Goal: Task Accomplishment & Management: Complete application form

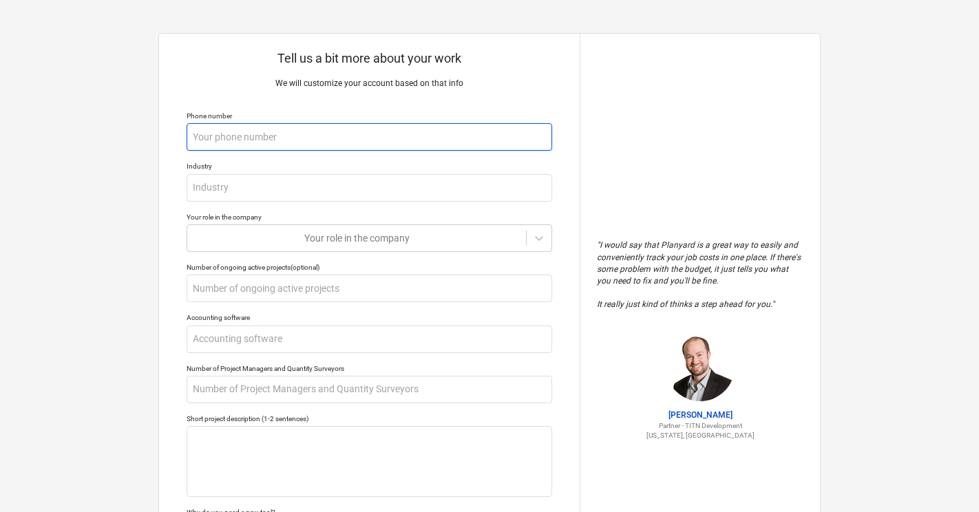
type textarea "x"
type input "0"
type textarea "x"
type input "04"
type textarea "x"
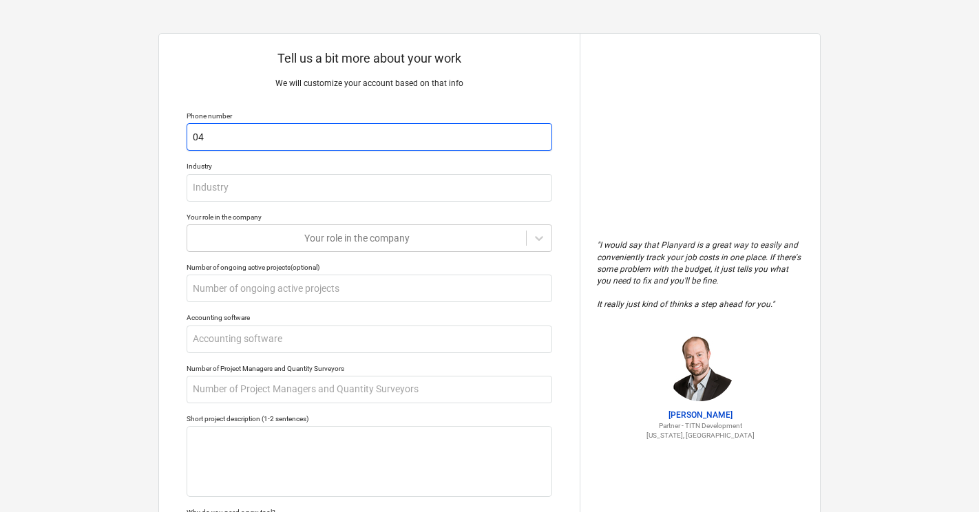
type input "043"
type textarea "x"
type input "0439"
type textarea "x"
type input "04395"
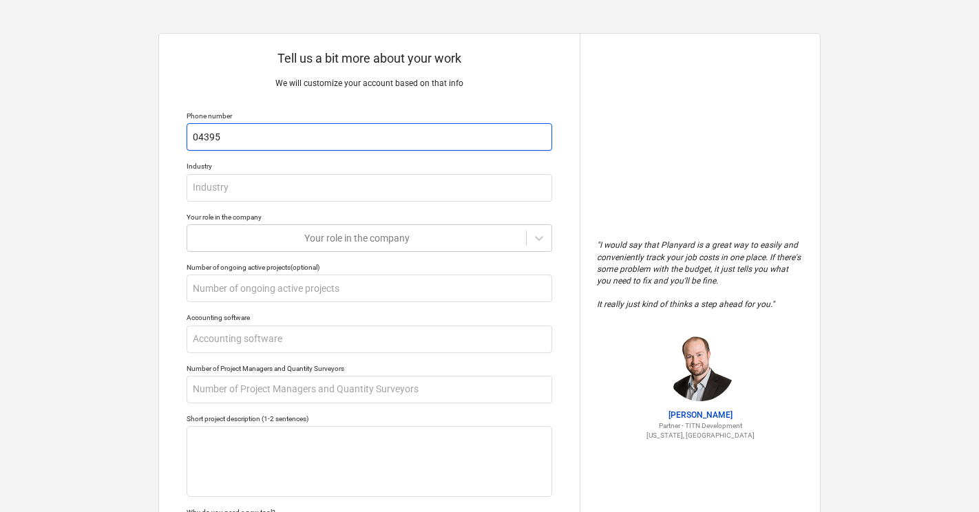
type textarea "x"
type input "043952"
type textarea "x"
type input "0439524"
type textarea "x"
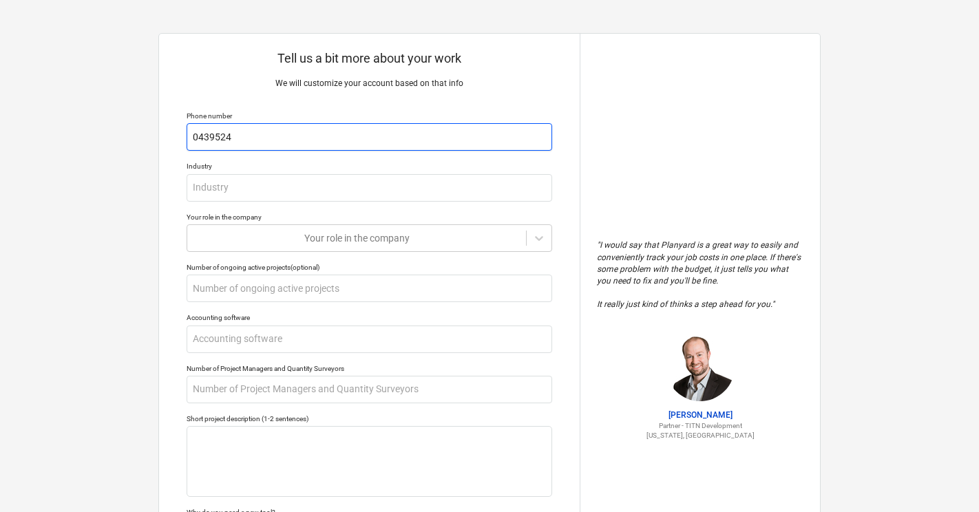
type input "04395240"
type textarea "x"
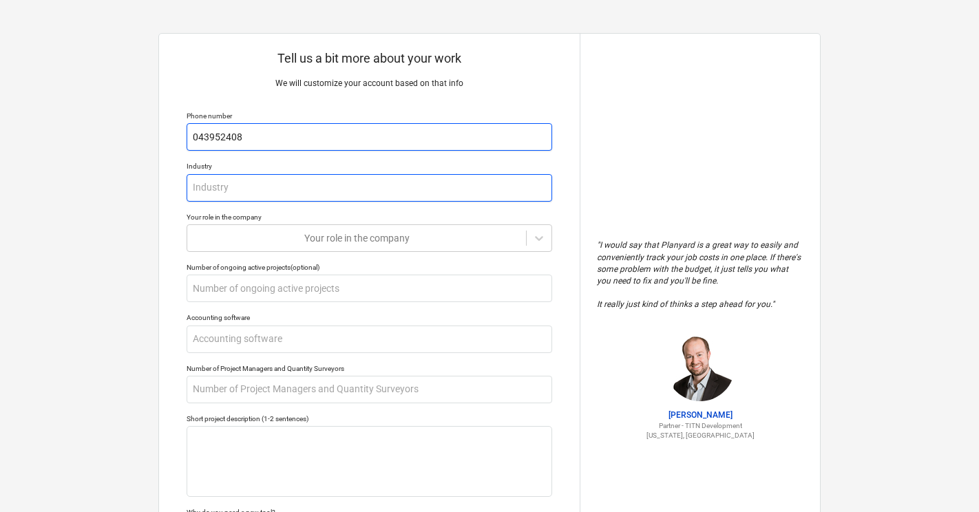
type input "043952408"
click at [240, 188] on input "text" at bounding box center [370, 188] width 366 height 28
type textarea "x"
type input "B"
type textarea "x"
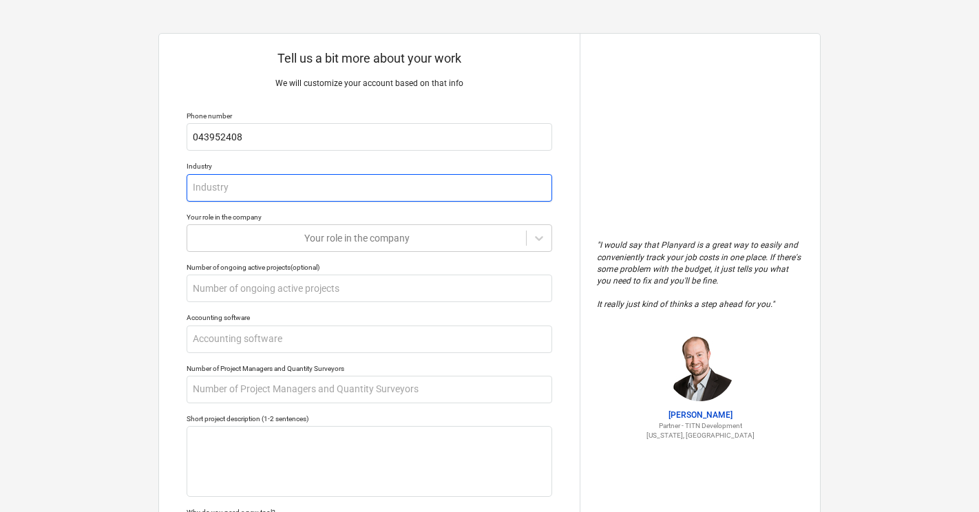
type textarea "x"
type input "C"
type textarea "x"
type input "Co"
type textarea "x"
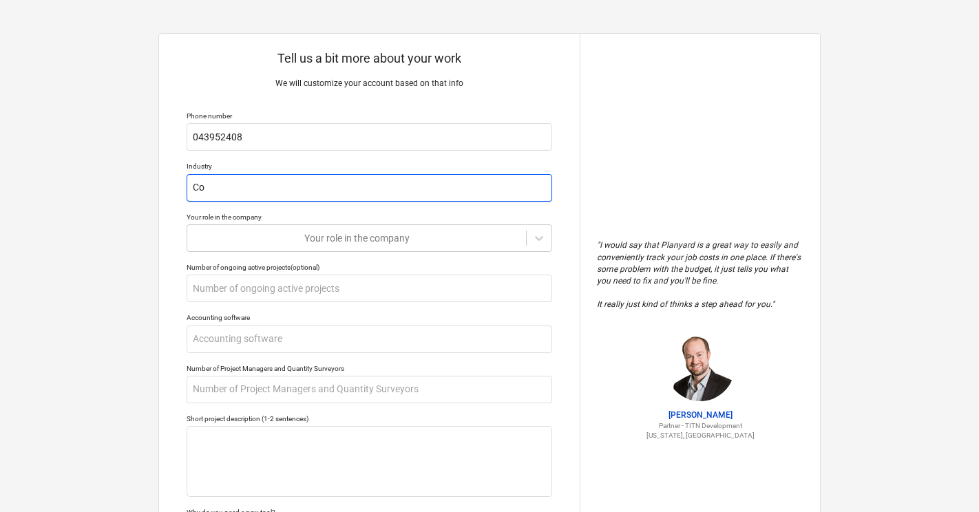
type input "Con"
type textarea "x"
type input "Cons"
type textarea "x"
type input "Const"
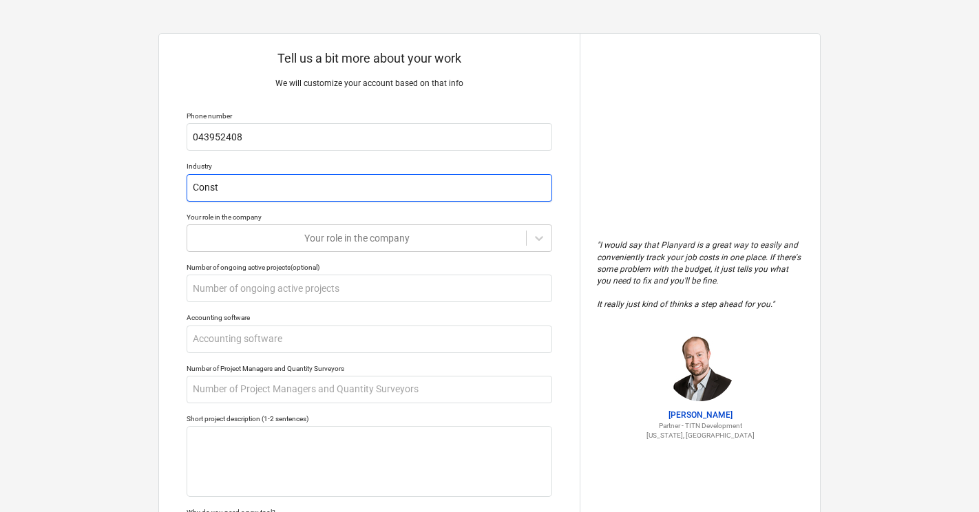
type textarea "x"
type input "Constr"
type textarea "x"
type input "Constru"
type textarea "x"
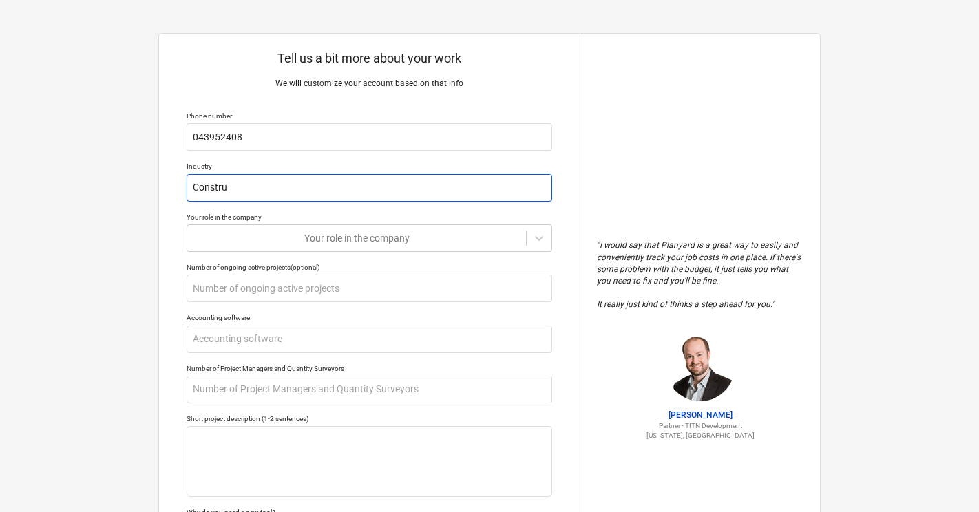
type input "Construc"
type textarea "x"
type input "Construct"
type textarea "x"
type input "Constructi"
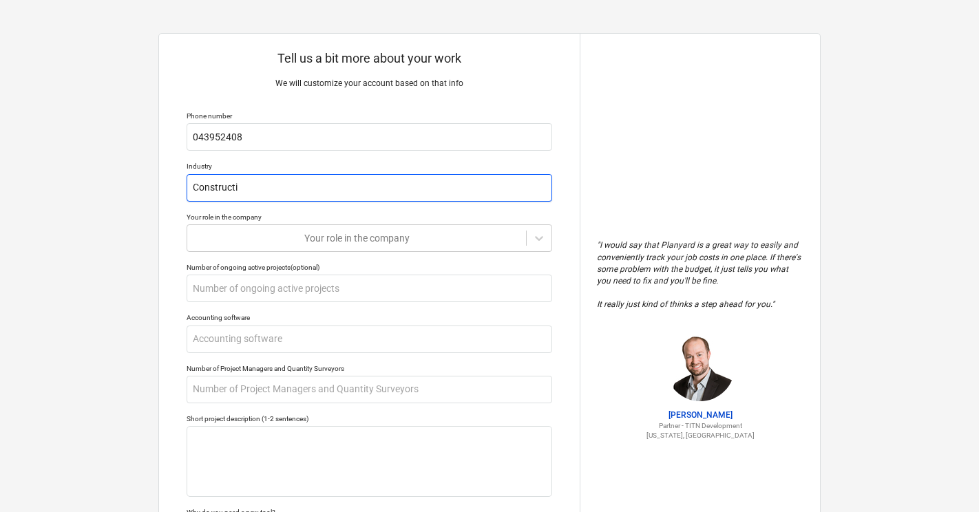
type textarea "x"
type input "Constructio"
type textarea "x"
type input "Construction"
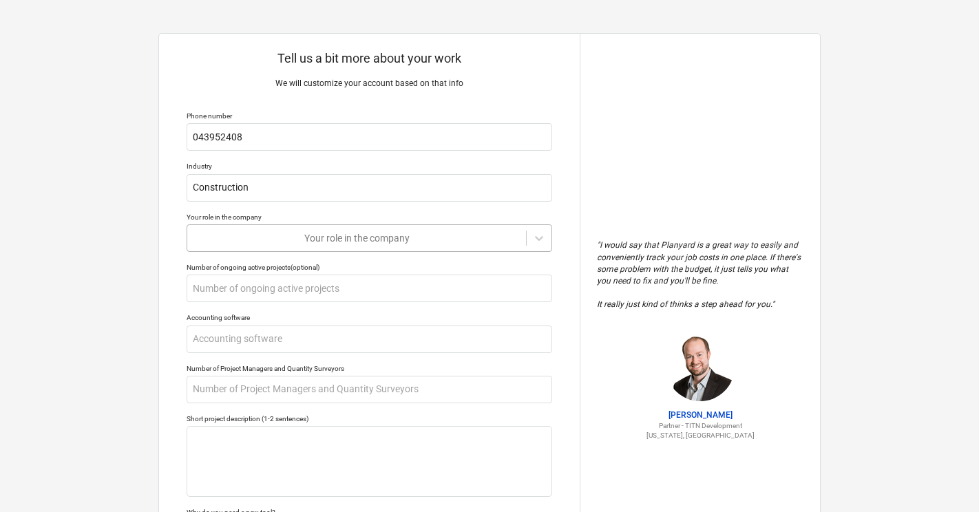
type textarea "x"
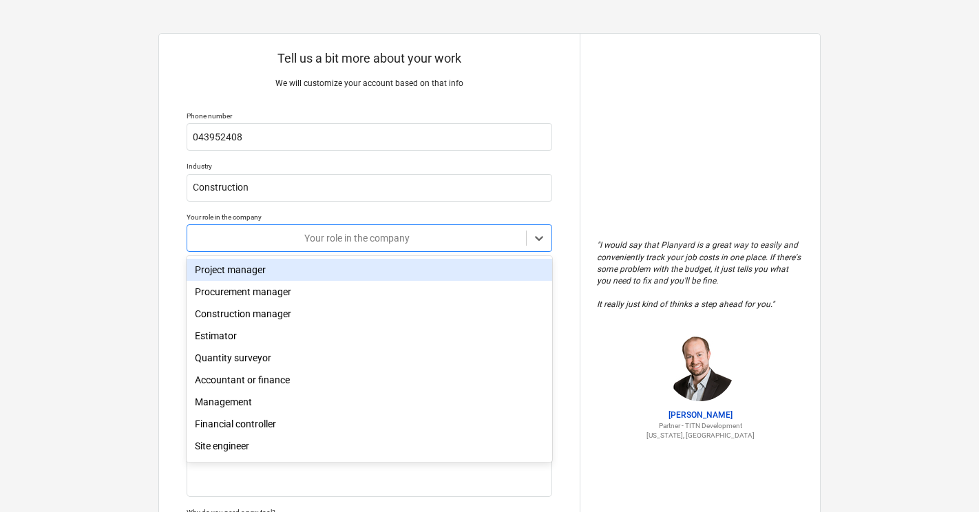
click at [334, 242] on div at bounding box center [356, 238] width 325 height 14
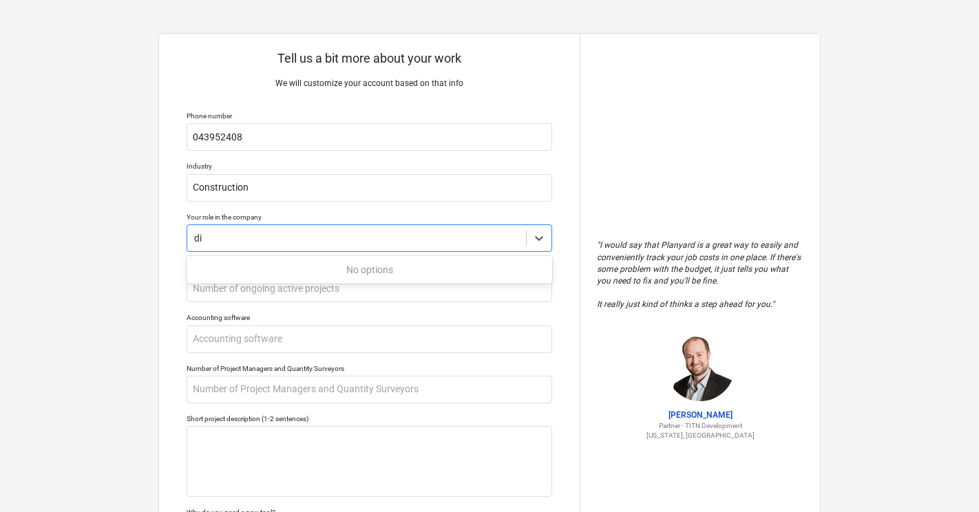
type input "d"
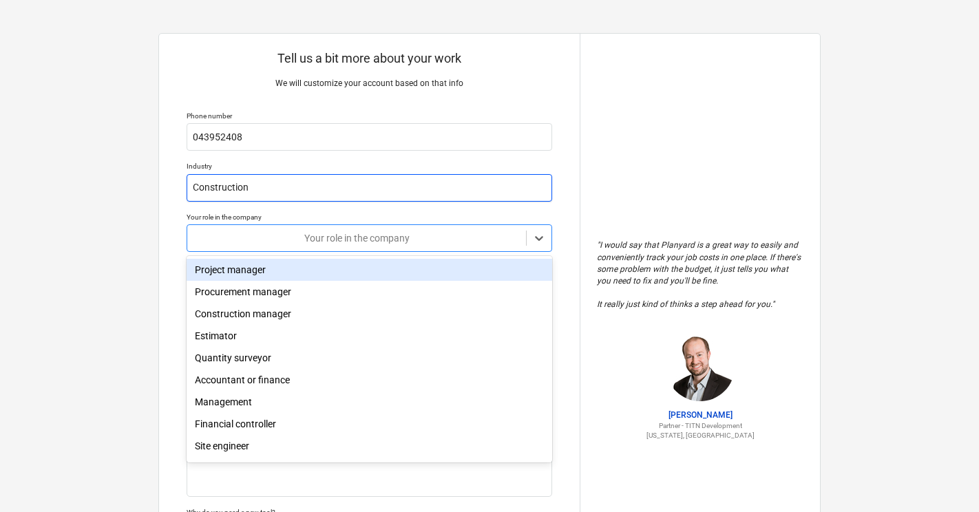
click at [315, 194] on input "Construction" at bounding box center [370, 188] width 366 height 28
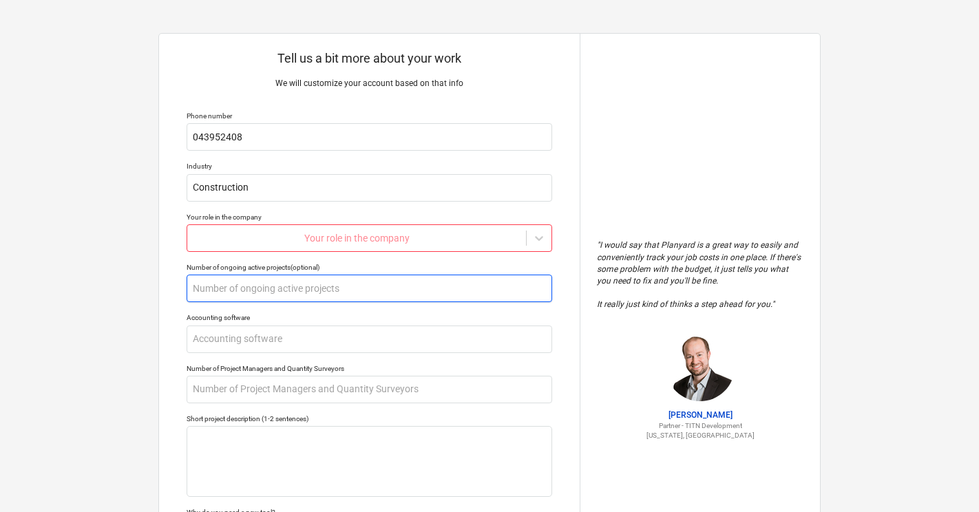
click at [299, 282] on input "text" at bounding box center [370, 289] width 366 height 28
type textarea "x"
type input "5"
type textarea "x"
type input "5-"
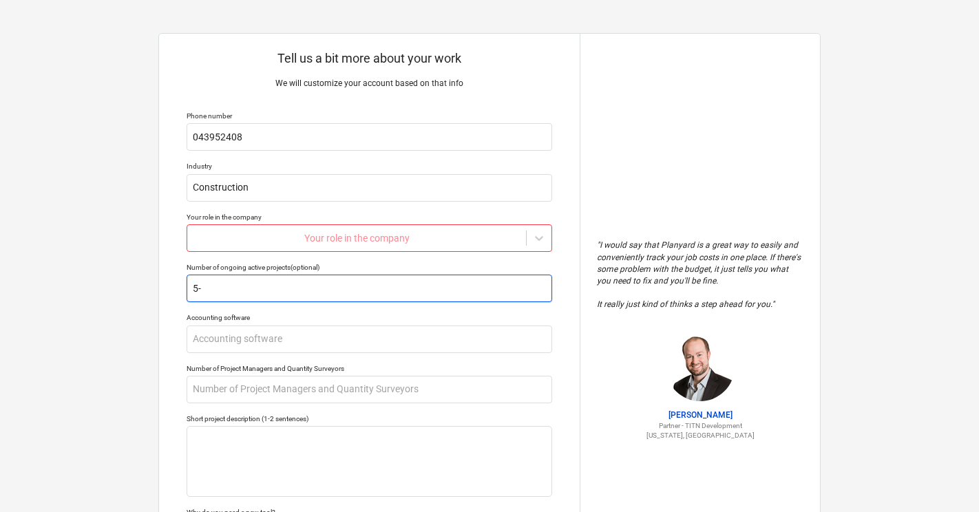
type textarea "x"
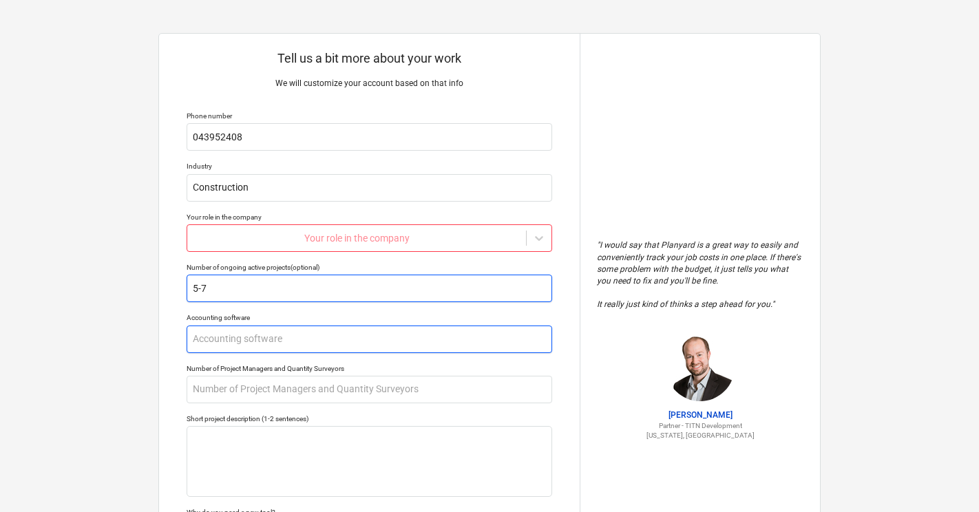
type input "5-7"
click at [304, 340] on input "text" at bounding box center [370, 340] width 366 height 28
type textarea "x"
type input "x"
type textarea "x"
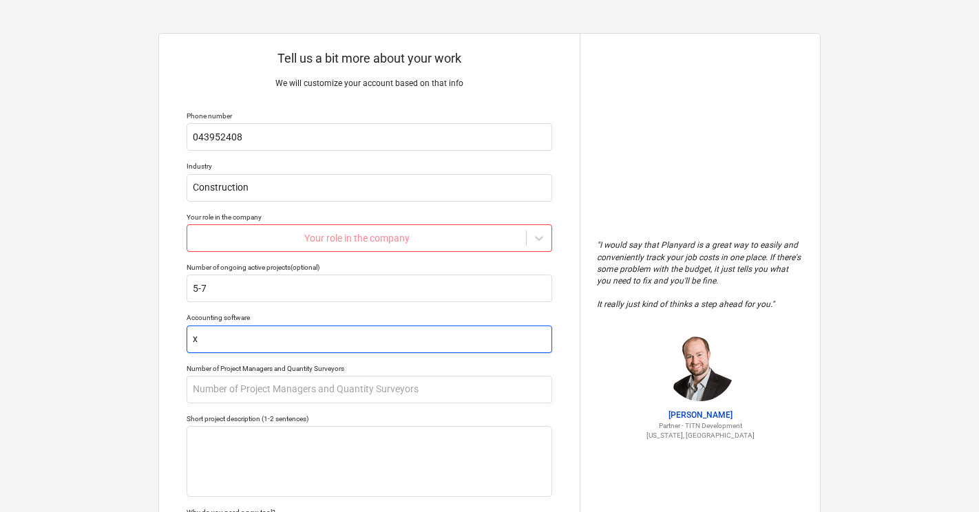
type input "xe"
type textarea "x"
type input "xer"
type textarea "x"
type input "xero"
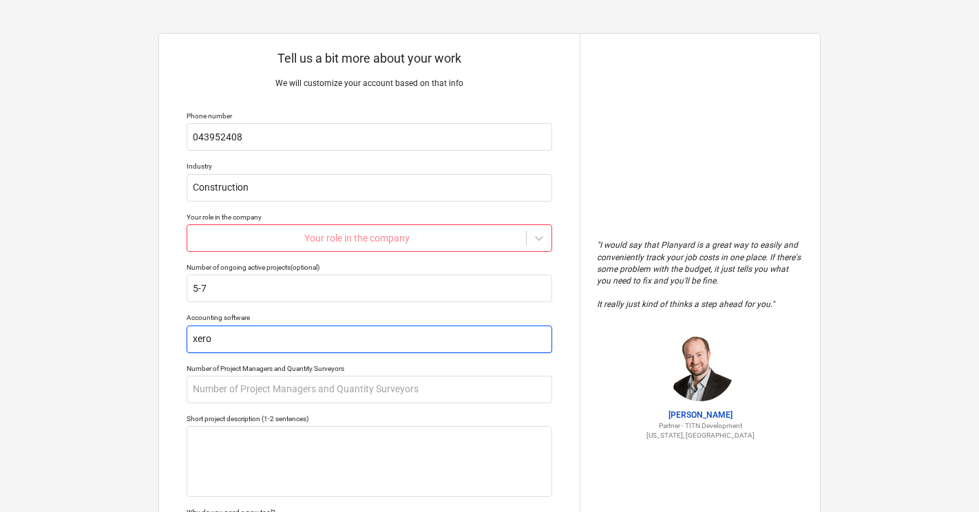
type textarea "x"
type input "Xero"
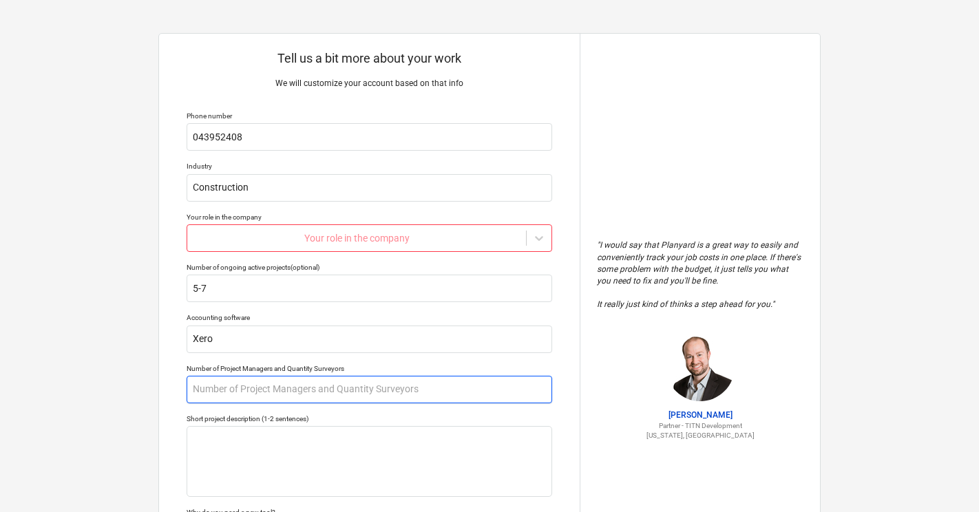
drag, startPoint x: 310, startPoint y: 349, endPoint x: 349, endPoint y: 389, distance: 56.0
click at [349, 389] on input "text" at bounding box center [370, 390] width 366 height 28
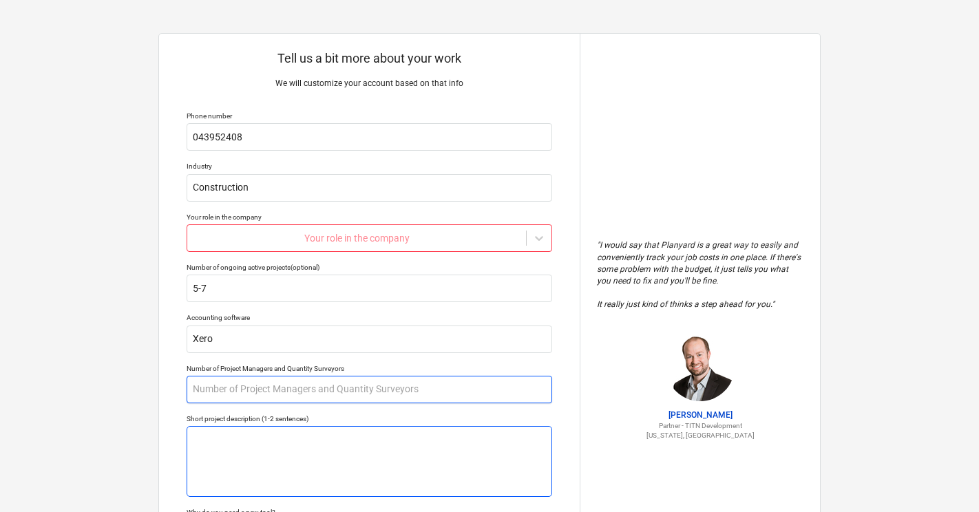
type textarea "x"
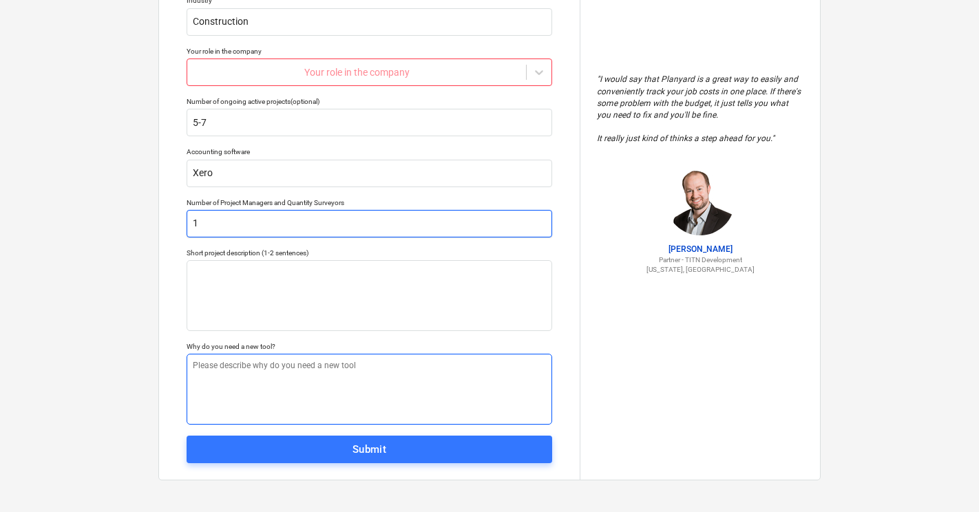
scroll to position [165, 0]
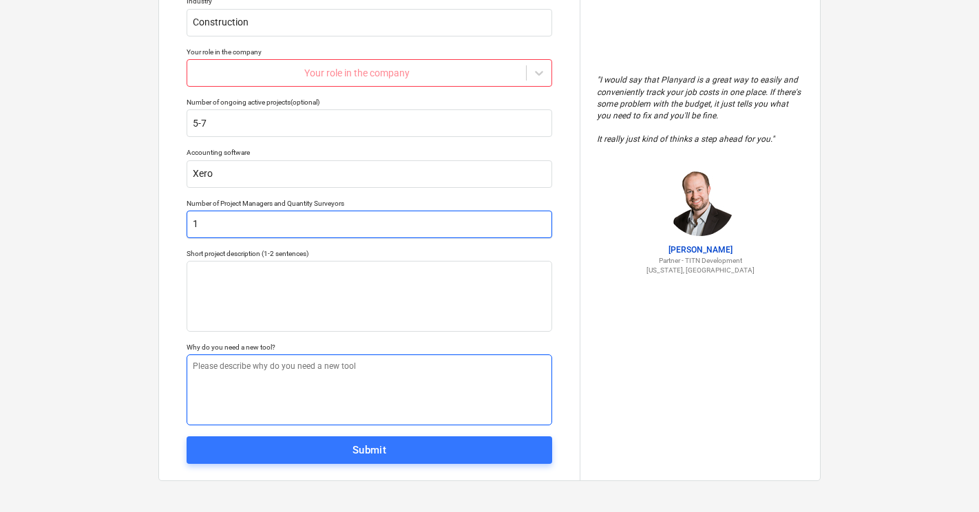
type input "1"
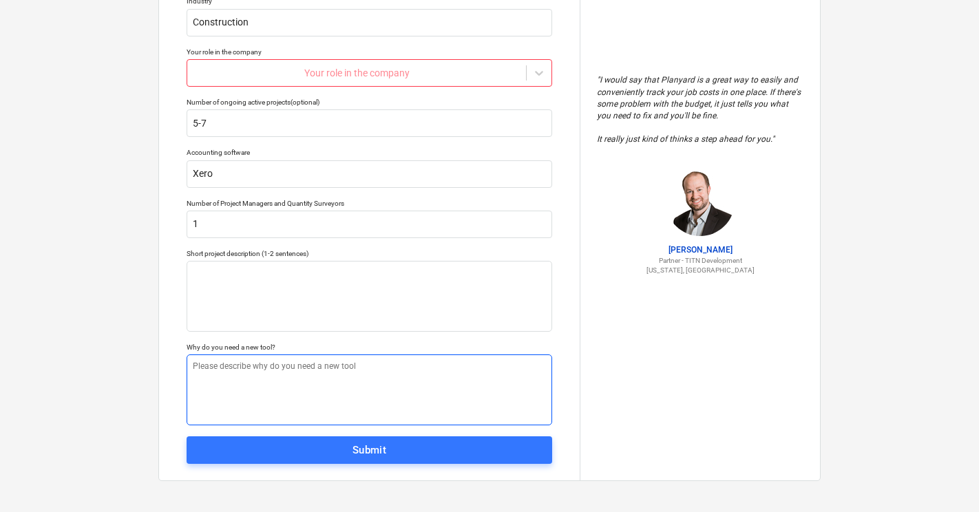
click at [337, 375] on textarea at bounding box center [370, 390] width 366 height 71
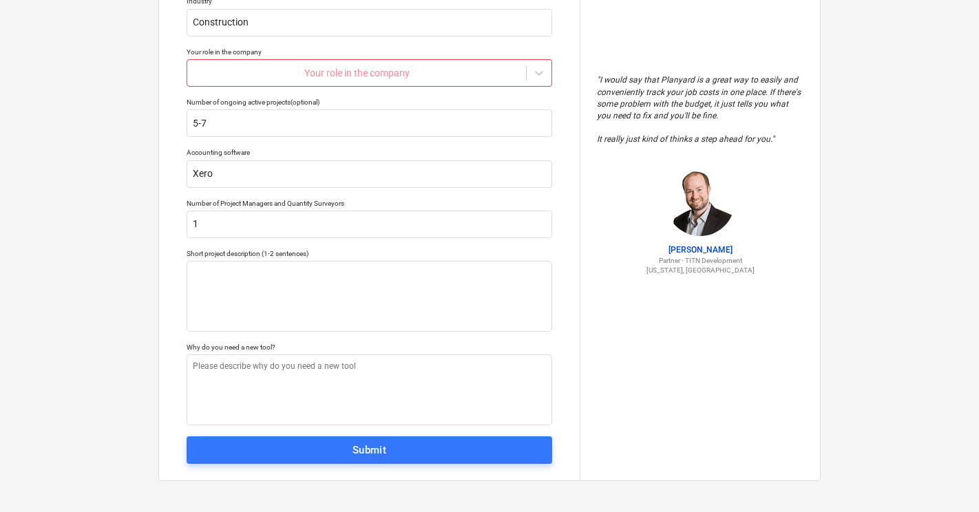
click at [367, 452] on div "Submit" at bounding box center [369, 450] width 34 height 18
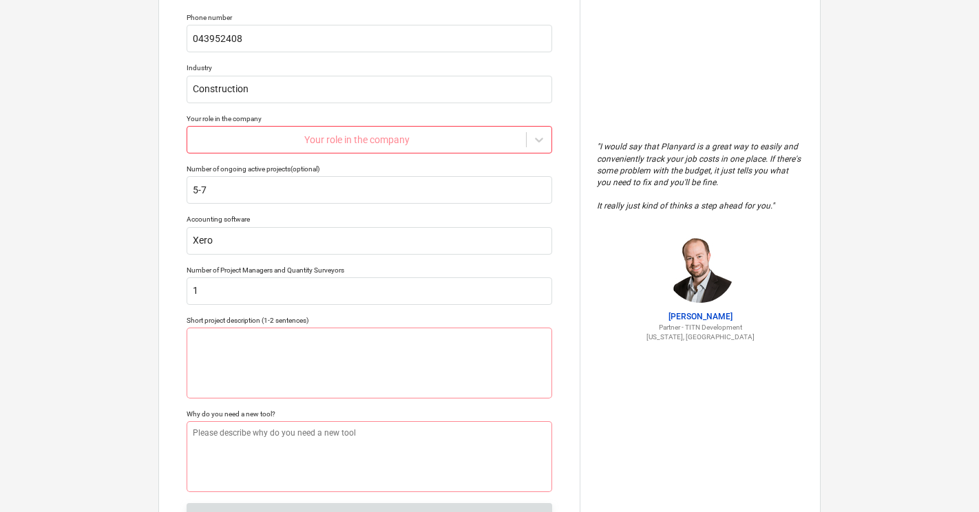
scroll to position [83, 0]
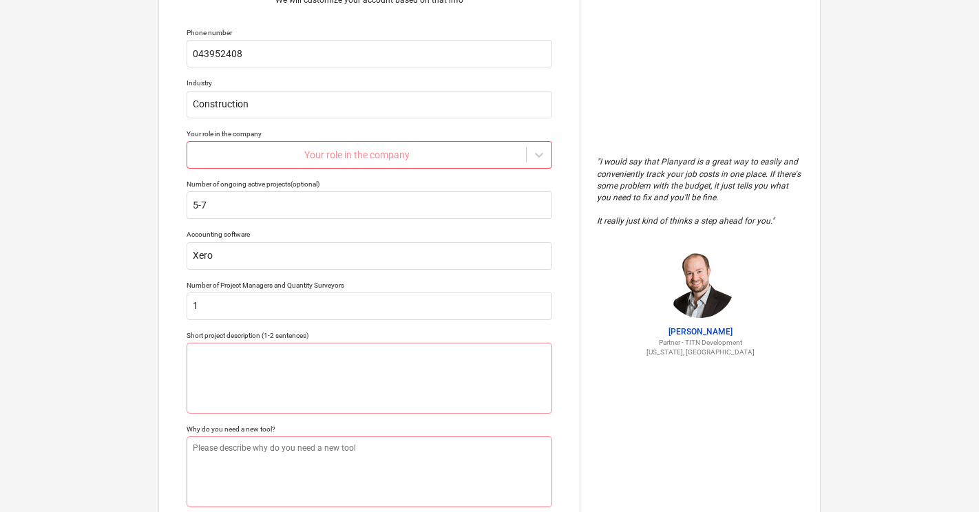
click at [366, 159] on div at bounding box center [356, 155] width 325 height 14
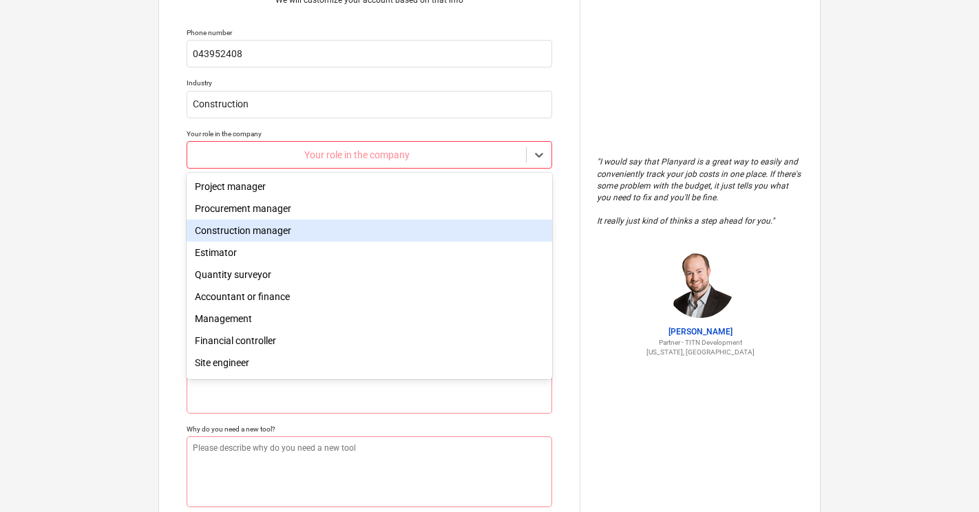
click at [323, 237] on div "Construction manager" at bounding box center [370, 231] width 366 height 22
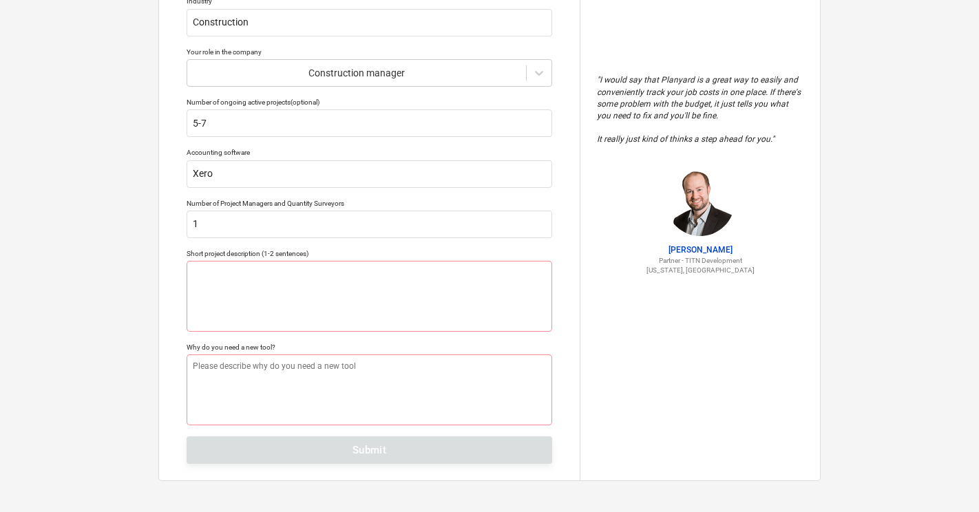
click at [433, 450] on div "Tell us a bit more about your work We will customize your account based on that…" at bounding box center [369, 175] width 421 height 612
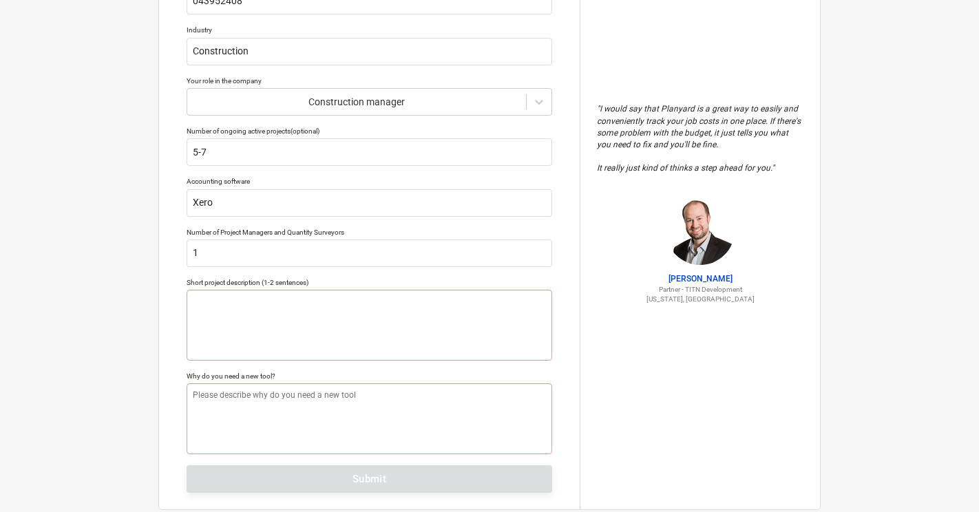
scroll to position [138, 0]
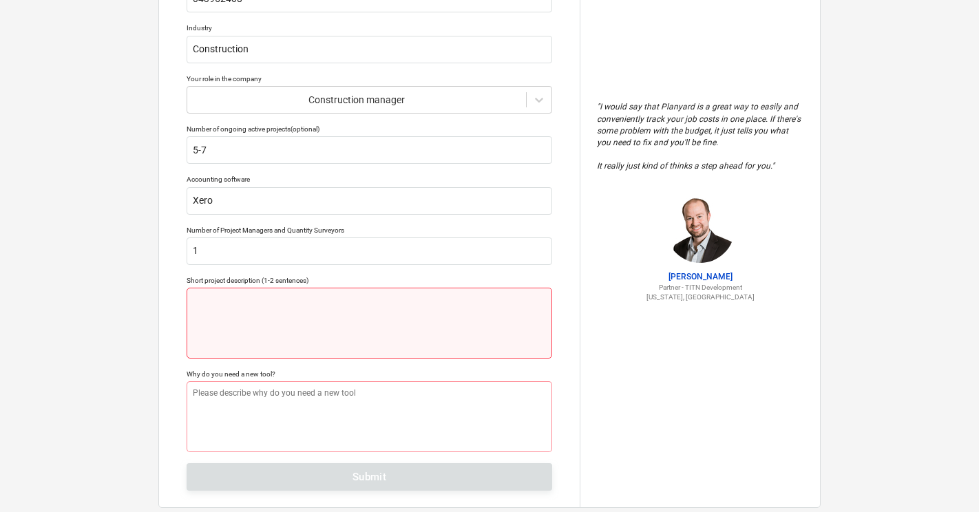
click at [337, 315] on textarea at bounding box center [370, 323] width 366 height 71
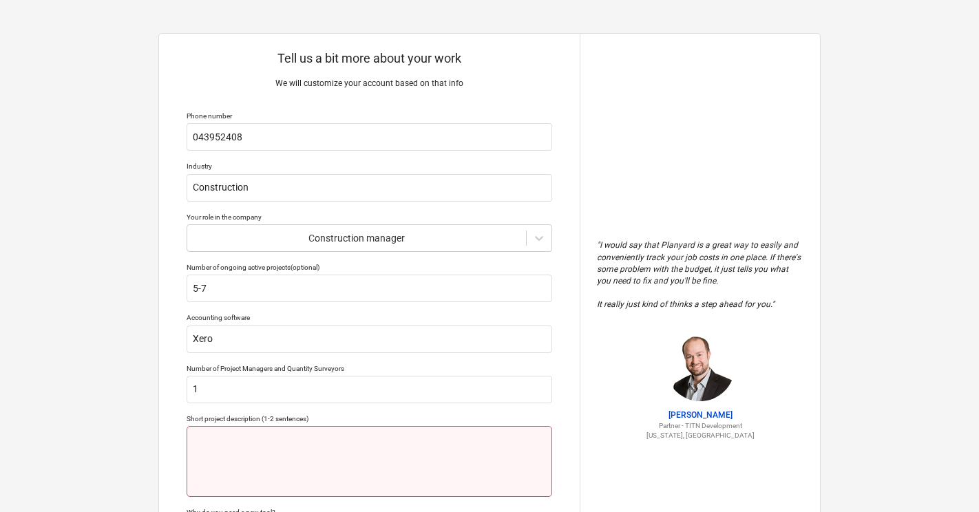
scroll to position [0, 0]
type textarea "x"
type textarea "r"
type textarea "x"
type textarea "re"
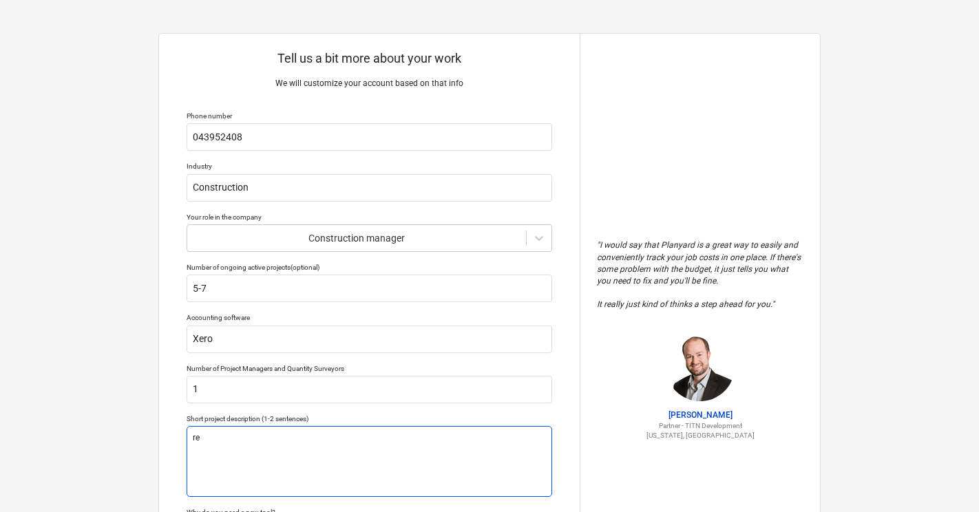
type textarea "x"
type textarea "r"
type textarea "x"
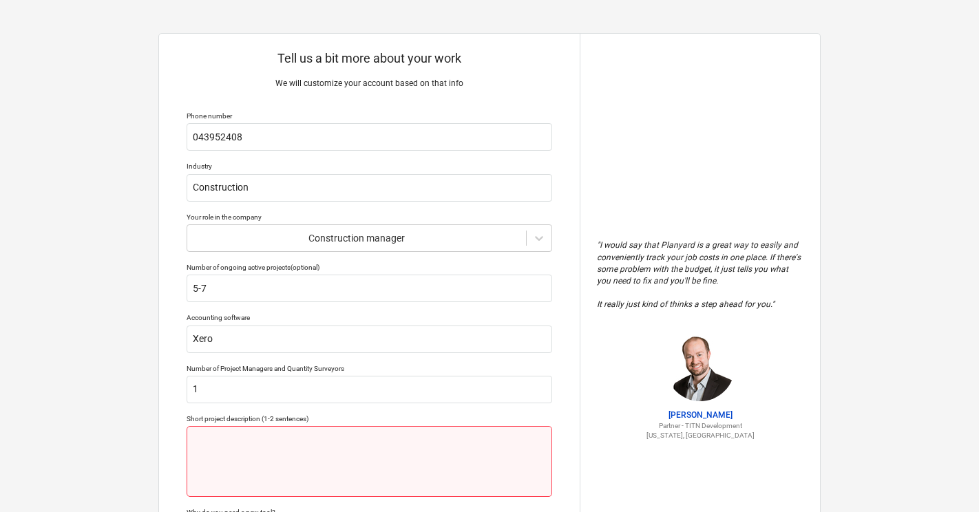
type textarea "x"
type textarea "n"
type textarea "x"
type textarea "ne"
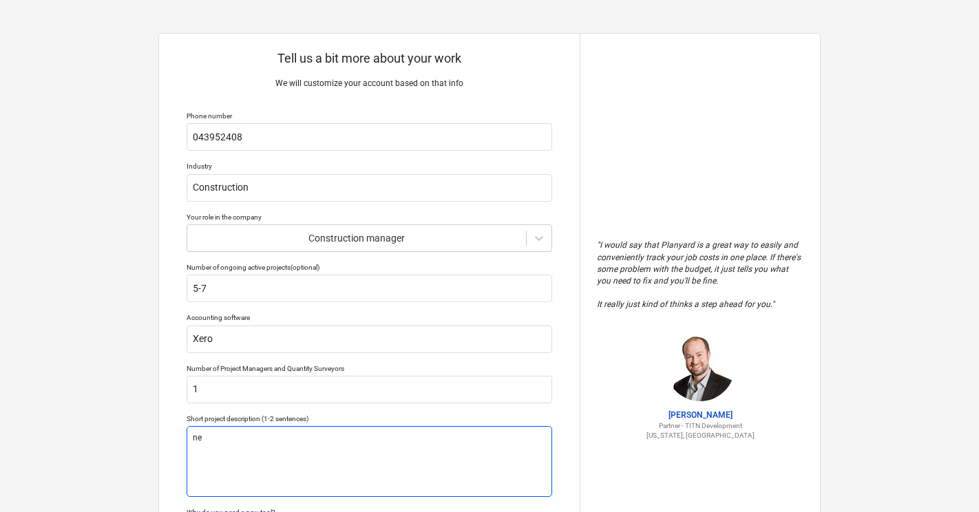
type textarea "x"
type textarea "new"
type textarea "x"
type textarea "newb"
type textarea "x"
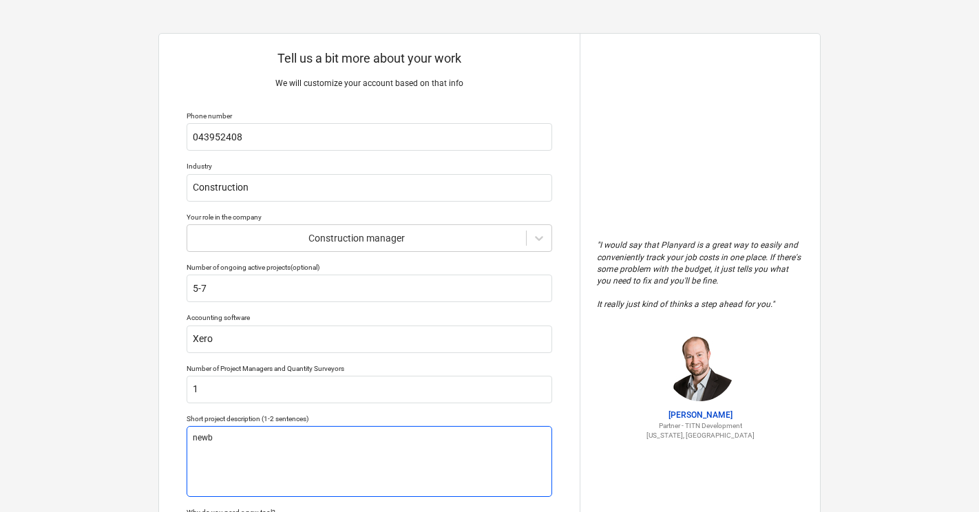
type textarea "newbu"
type textarea "x"
type textarea "newbui"
type textarea "x"
type textarea "newbuil"
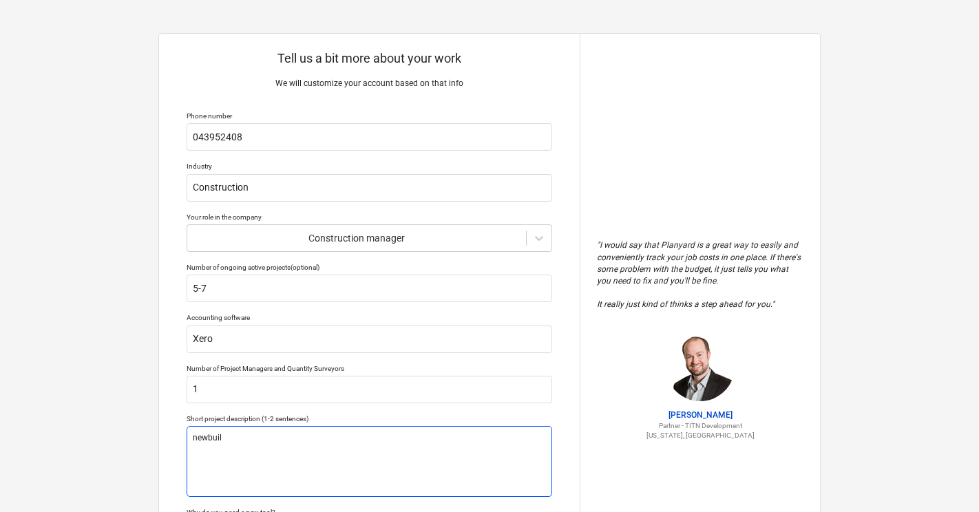
type textarea "x"
type textarea "newbuild"
type textarea "x"
type textarea "newbuilds"
type textarea "x"
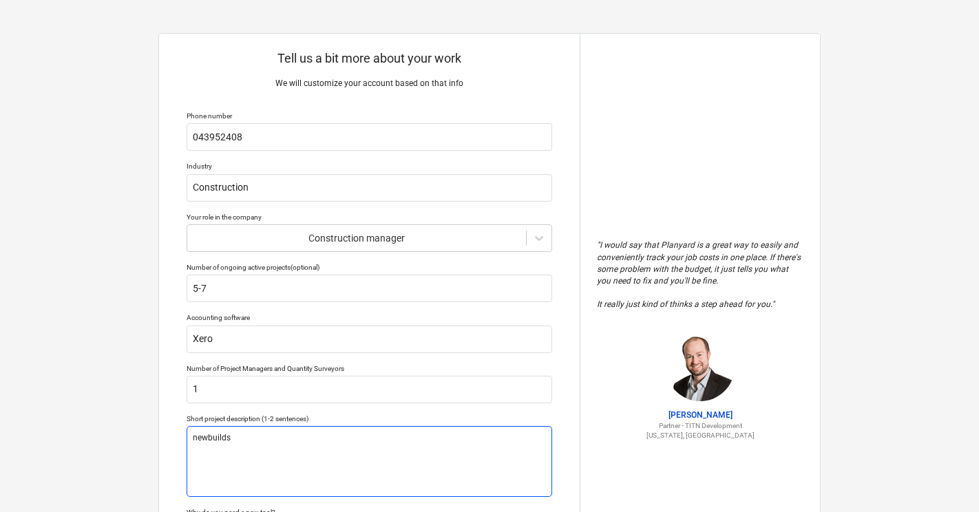
type textarea "new builds"
type textarea "x"
type textarea "new builds /"
type textarea "x"
type textarea "new builds /"
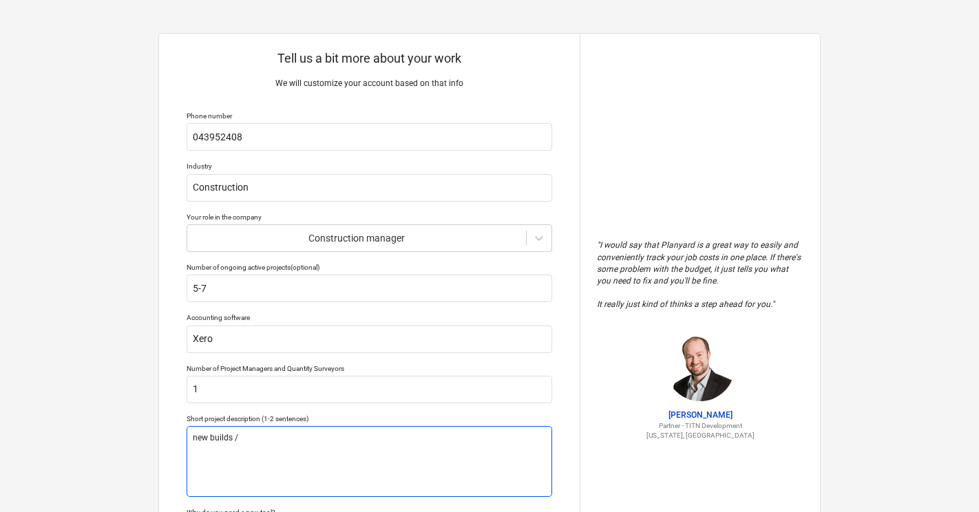
type textarea "x"
type textarea "new builds / r"
type textarea "x"
type textarea "new builds / re"
type textarea "x"
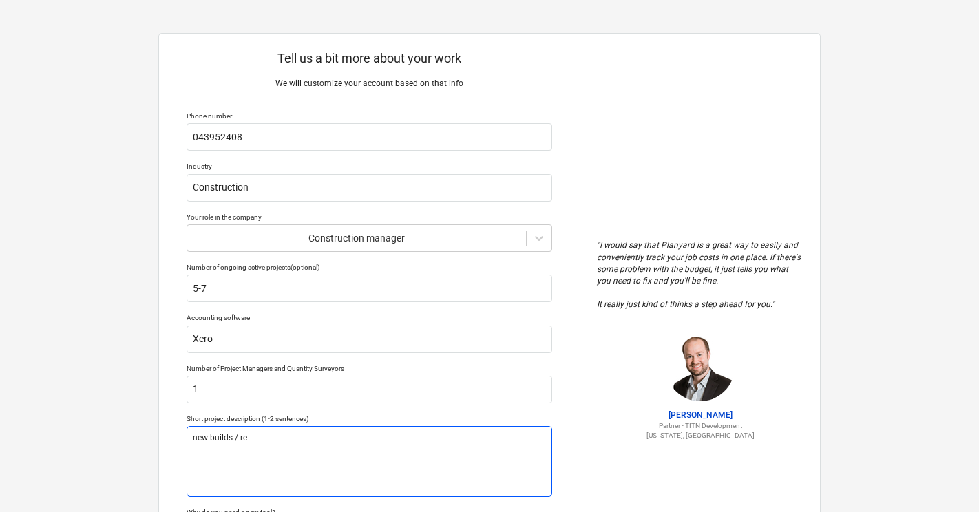
type textarea "new builds / ren"
type textarea "x"
type textarea "new builds / reno"
type textarea "x"
type textarea "new builds / renov"
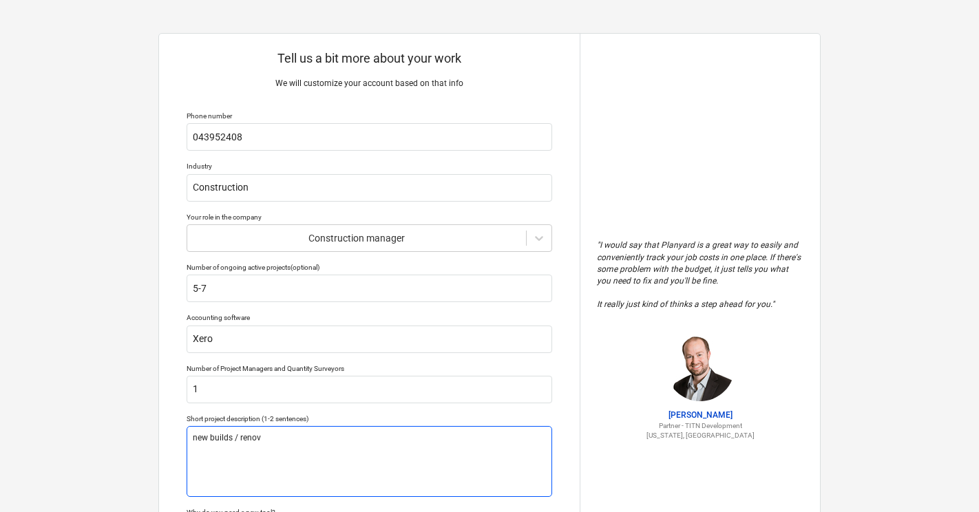
type textarea "x"
type textarea "new builds / renova"
type textarea "x"
type textarea "new builds / renovat"
type textarea "x"
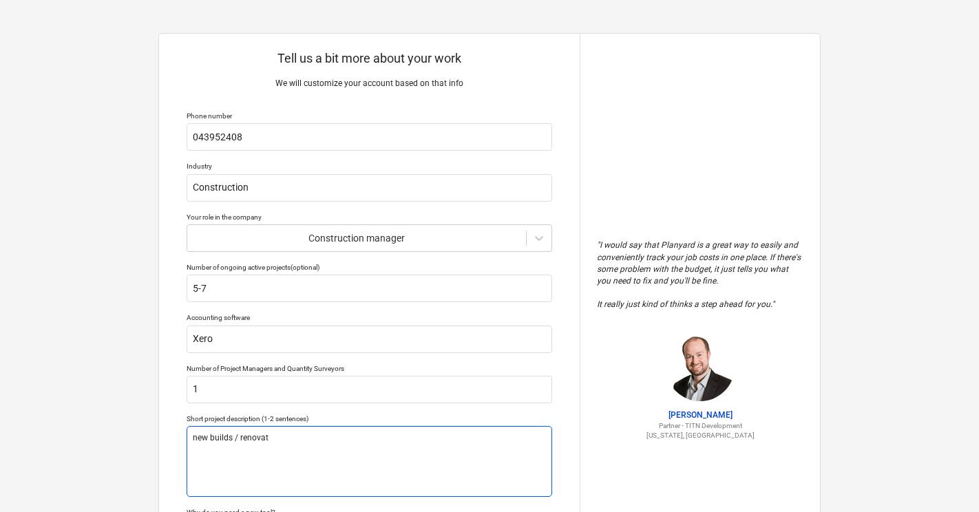
type textarea "new builds / renovato"
type textarea "x"
type textarea "new builds / renovat"
type textarea "x"
type textarea "new builds / renova"
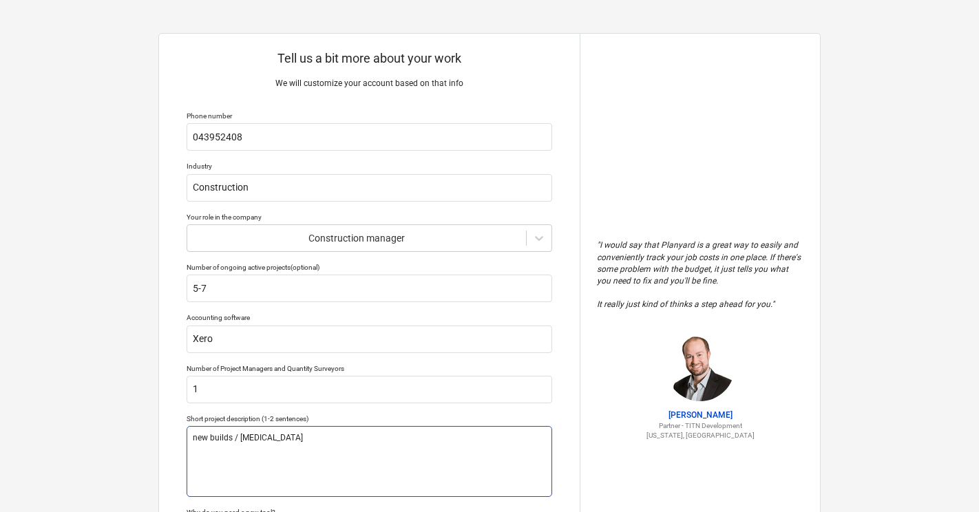
type textarea "x"
type textarea "new builds / renov"
type textarea "x"
type textarea "new builds / reno"
type textarea "x"
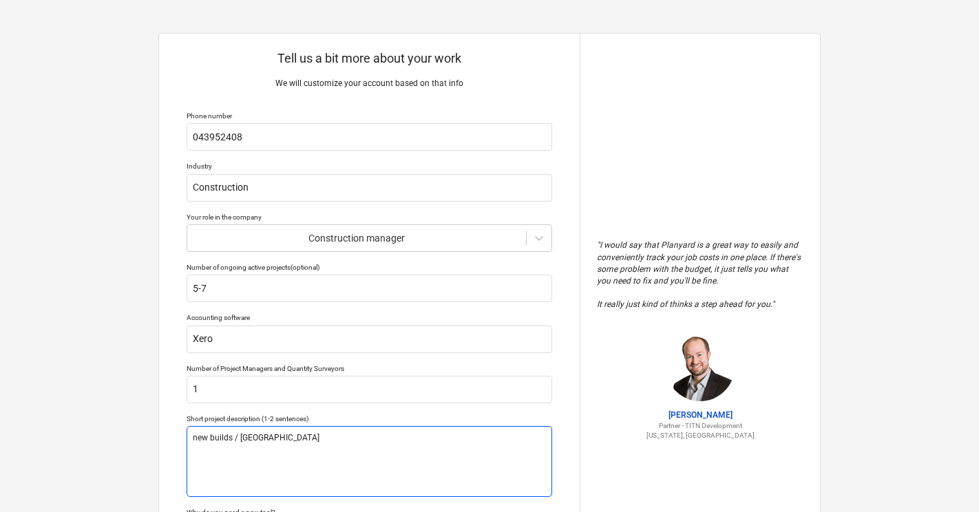
type textarea "new builds / ren"
type textarea "x"
type textarea "new builds / re"
type textarea "x"
type textarea "new builds / r"
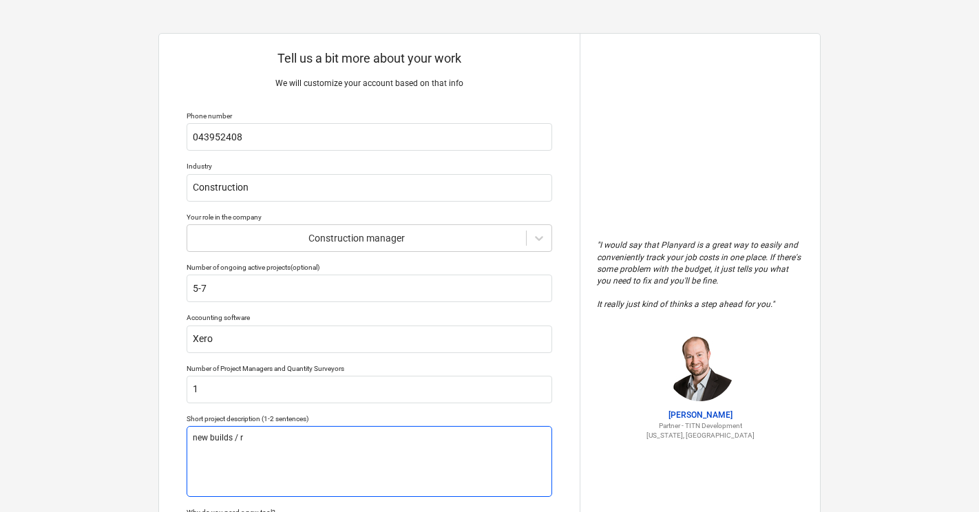
type textarea "x"
type textarea "new builds /"
type textarea "x"
type textarea "new builds / e"
type textarea "x"
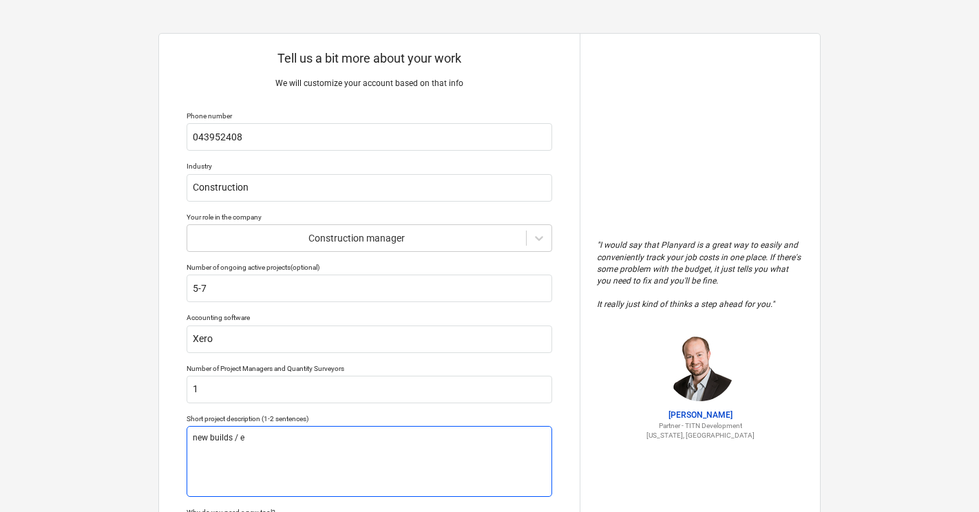
type textarea "new builds /"
type textarea "x"
type textarea "new builds / r"
type textarea "x"
type textarea "new builds / re"
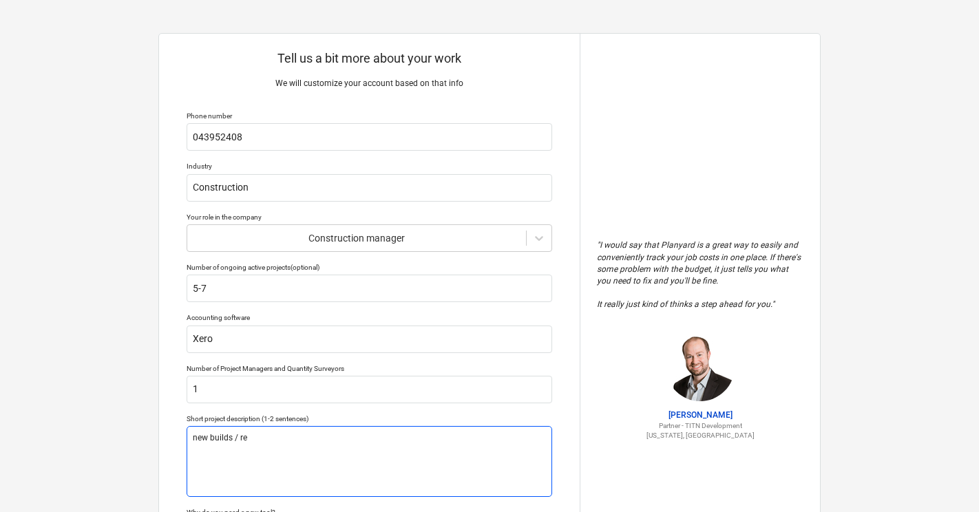
type textarea "x"
type textarea "new builds / ren"
type textarea "x"
type textarea "new builds / reno"
type textarea "x"
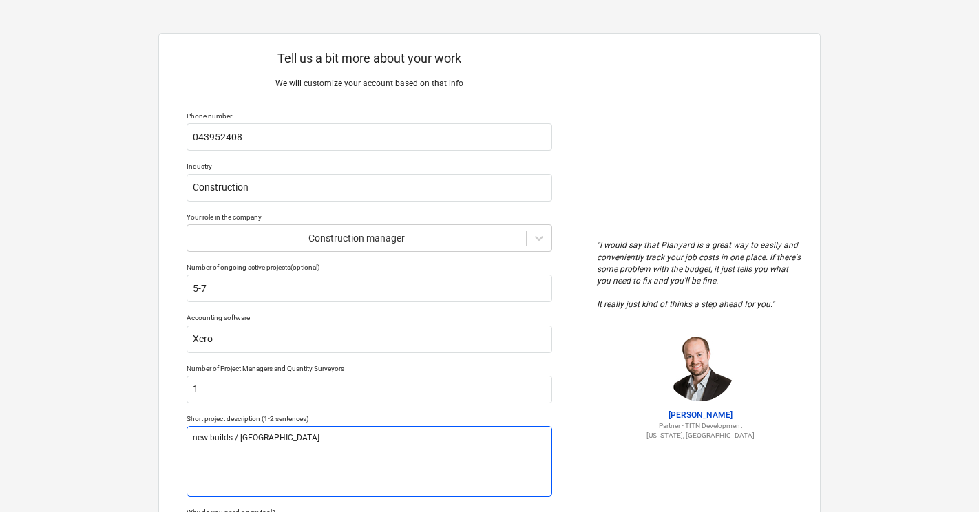
type textarea "new builds / renov"
type textarea "x"
type textarea "new builds / renova"
type textarea "x"
type textarea "new builds / renovat"
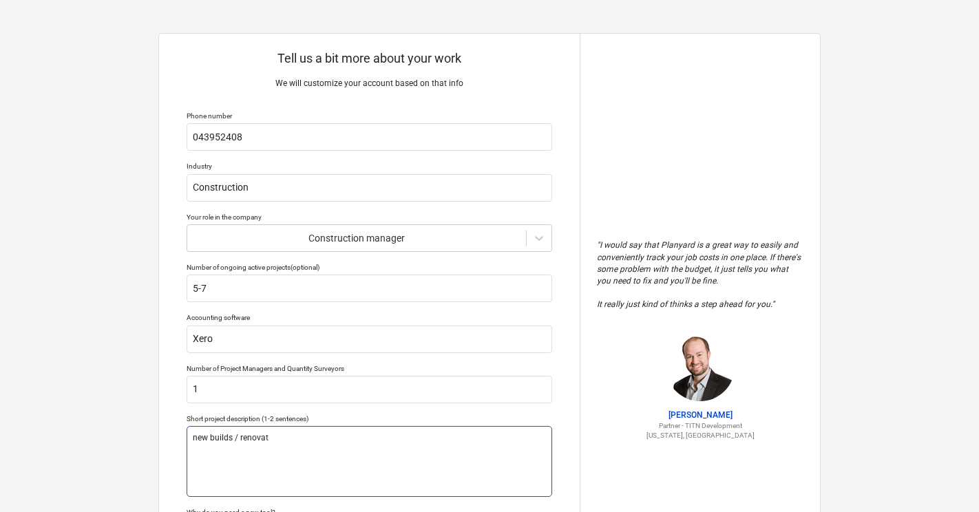
type textarea "x"
type textarea "new builds / renovati"
type textarea "x"
type textarea "new builds / renovatio"
type textarea "x"
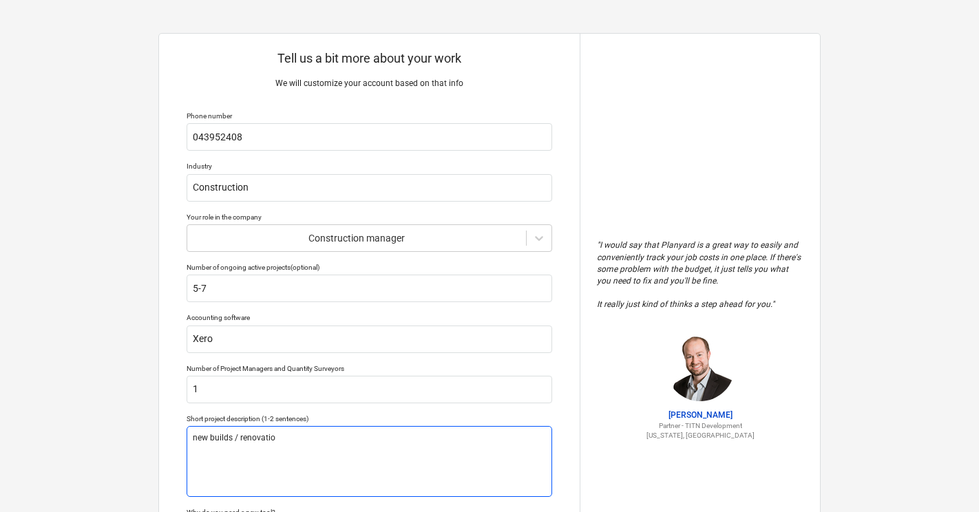
type textarea "new builds / renovation"
type textarea "x"
type textarea "new builds / renovations"
type textarea "x"
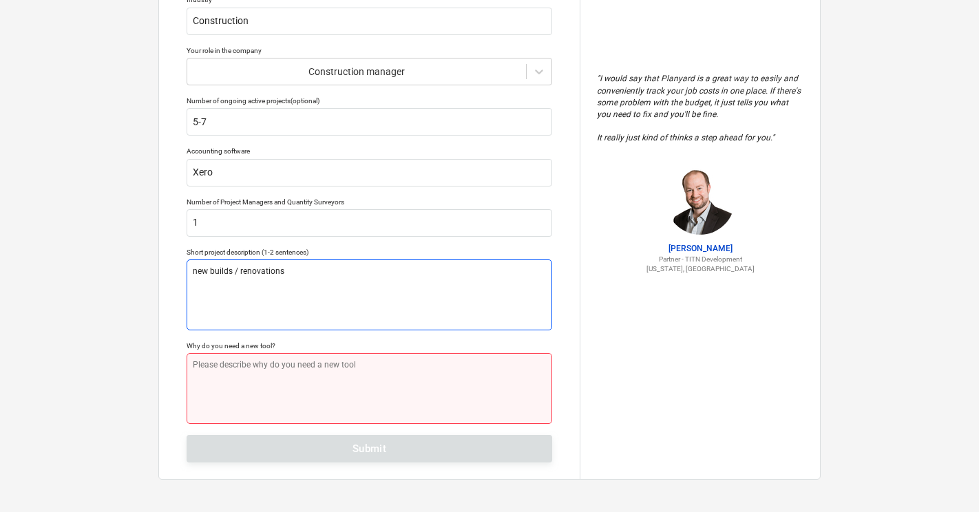
scroll to position [165, 0]
type textarea "new builds / renovations"
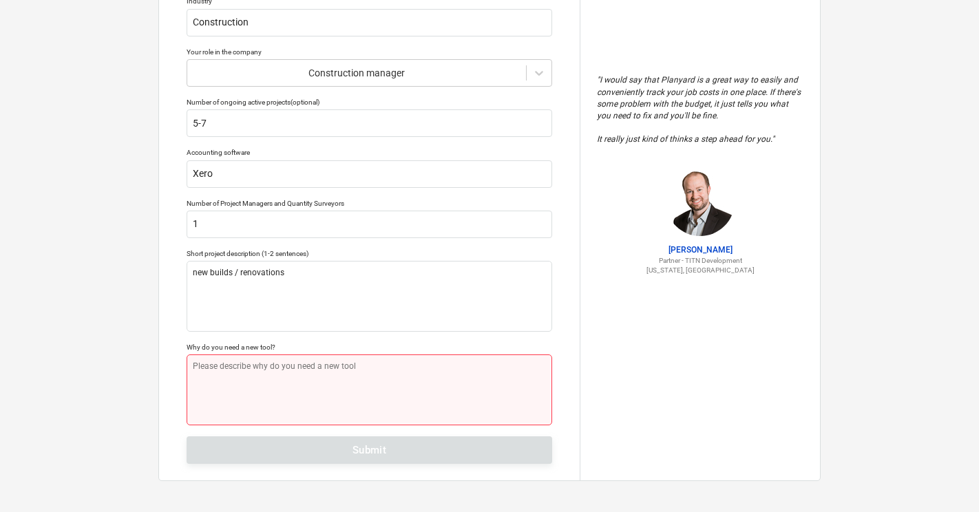
click at [270, 378] on textarea at bounding box center [370, 390] width 366 height 71
type textarea "x"
type textarea "c"
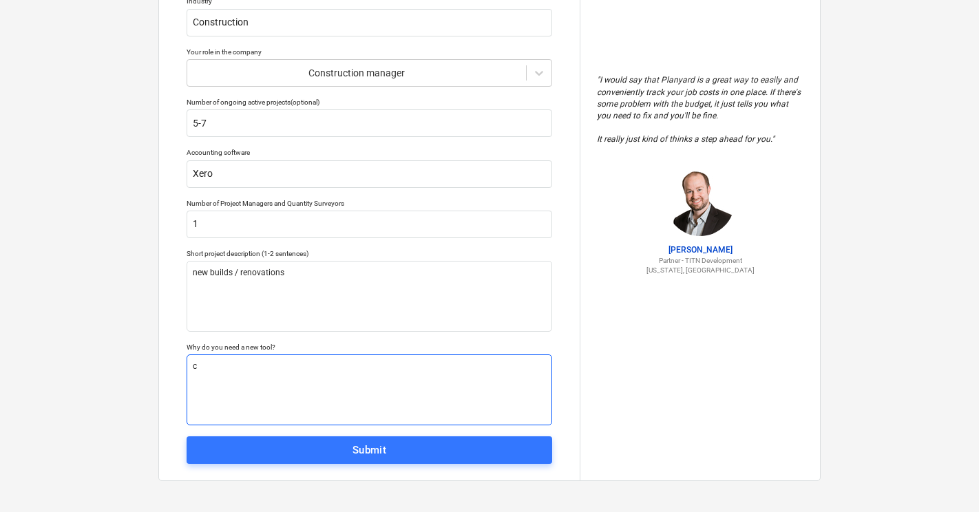
type textarea "x"
type textarea "ca"
type textarea "x"
type textarea "cas"
type textarea "x"
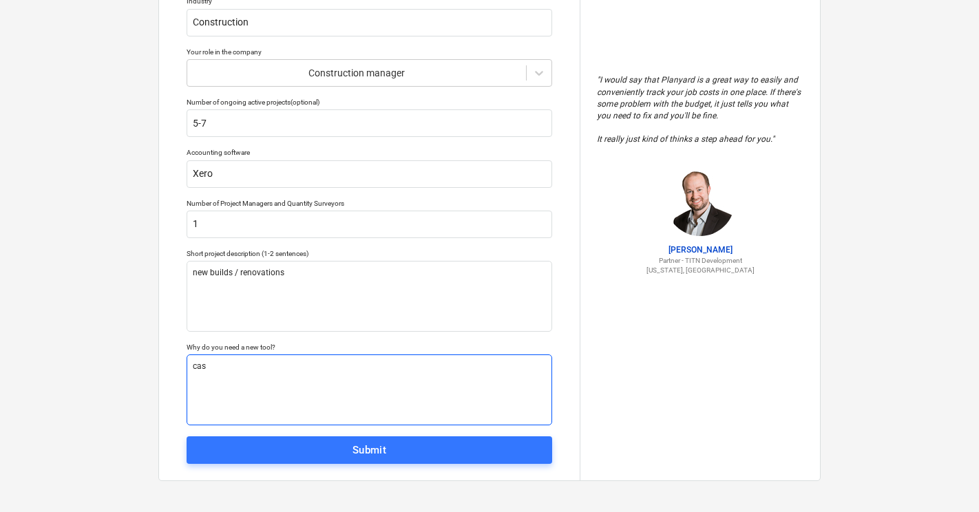
type textarea "cash"
type textarea "x"
type textarea "cash"
type textarea "x"
type textarea "cash f"
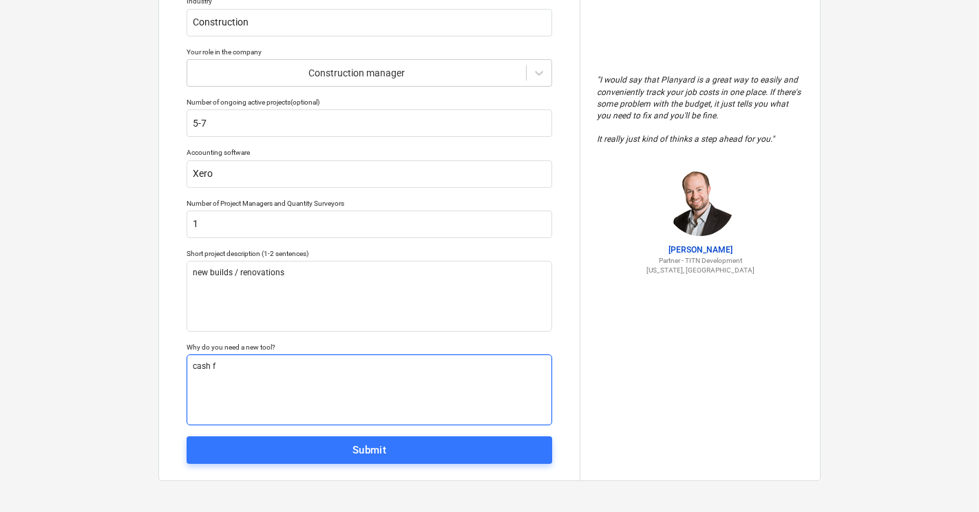
type textarea "x"
type textarea "cash fl"
type textarea "x"
type textarea "cash flo"
type textarea "x"
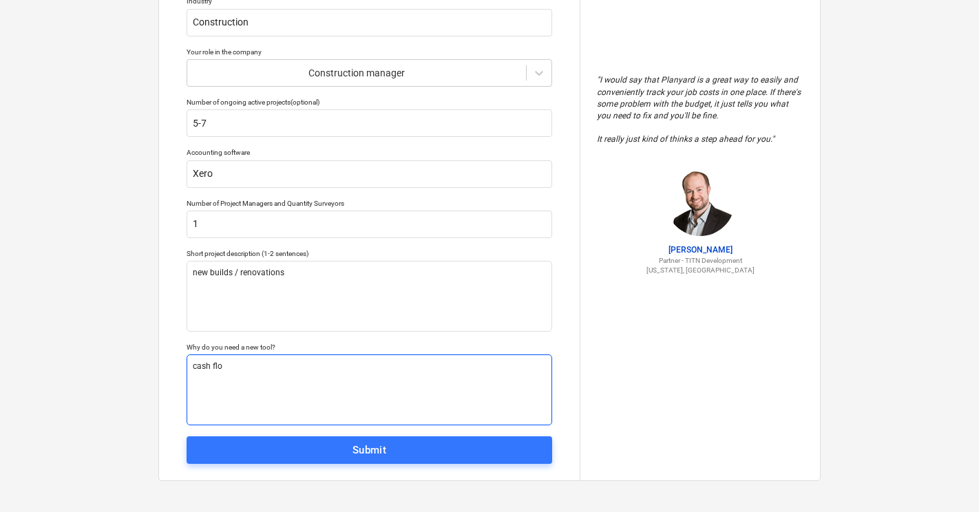
type textarea "cash flow"
type textarea "x"
type textarea "cash flow"
type textarea "x"
type textarea "cash flow a"
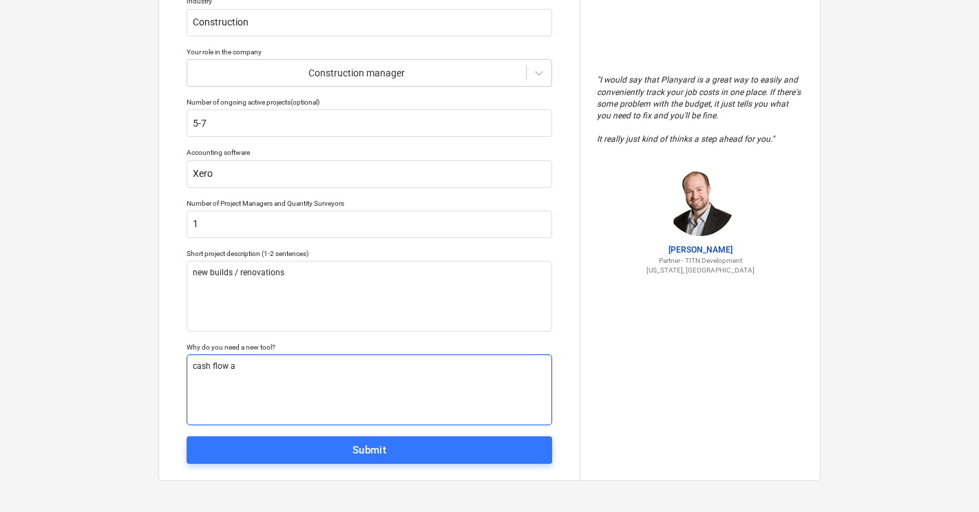
type textarea "x"
type textarea "cash flow as"
type textarea "x"
type textarea "cash flow ass"
type textarea "x"
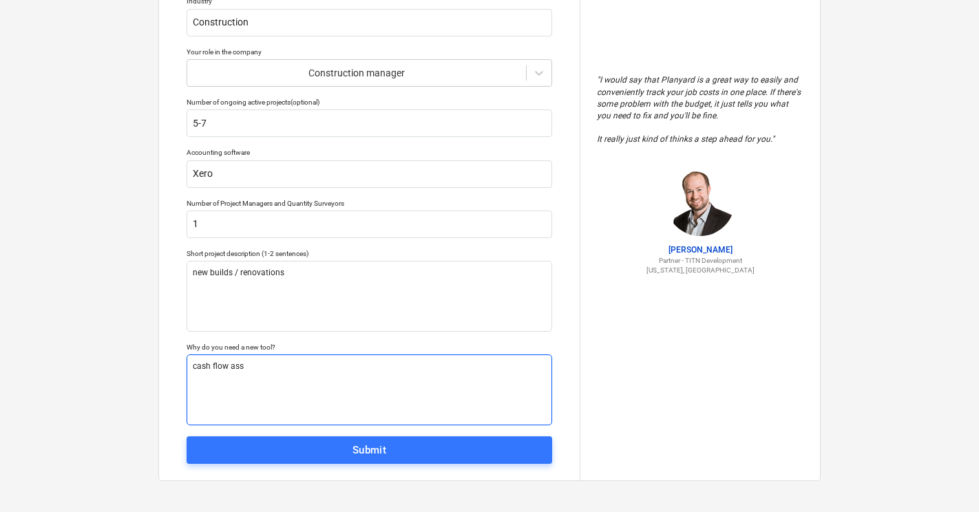
type textarea "cash flow assi"
type textarea "x"
type textarea "cash flow assit"
type textarea "x"
type textarea "cash flow assita"
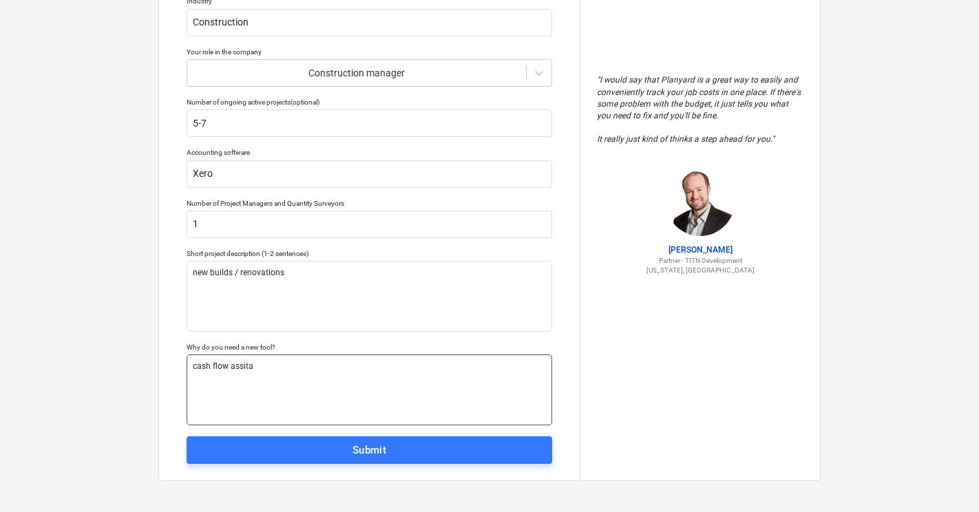
type textarea "x"
type textarea "cash flow assitan"
type textarea "x"
type textarea "cash flow assitanc"
type textarea "x"
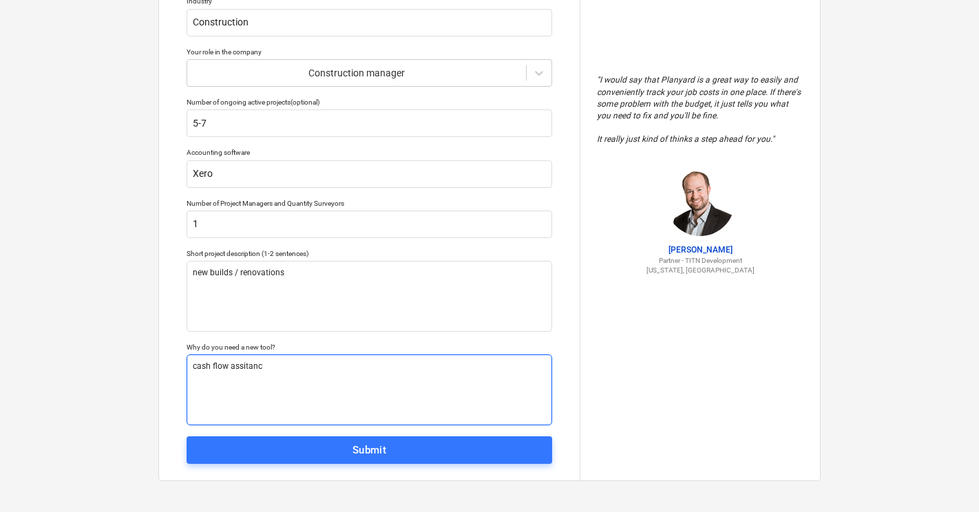
type textarea "cash flow assitance"
type textarea "x"
type textarea "cash flow assistance"
type textarea "x"
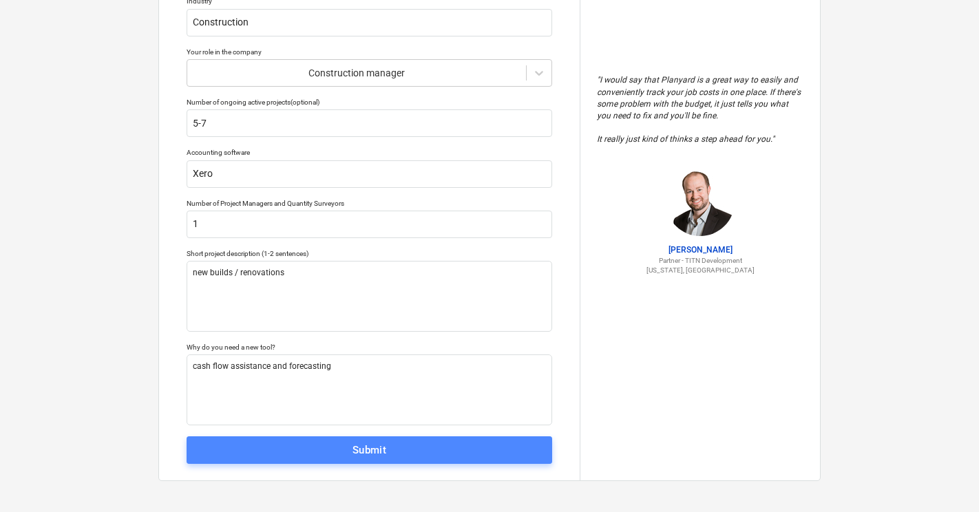
click at [371, 456] on div "Submit" at bounding box center [369, 450] width 34 height 18
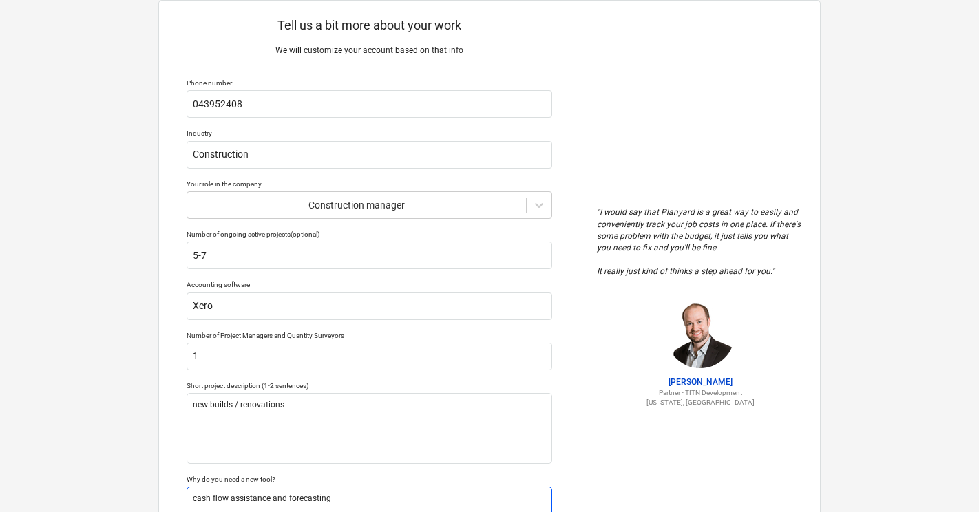
scroll to position [0, 0]
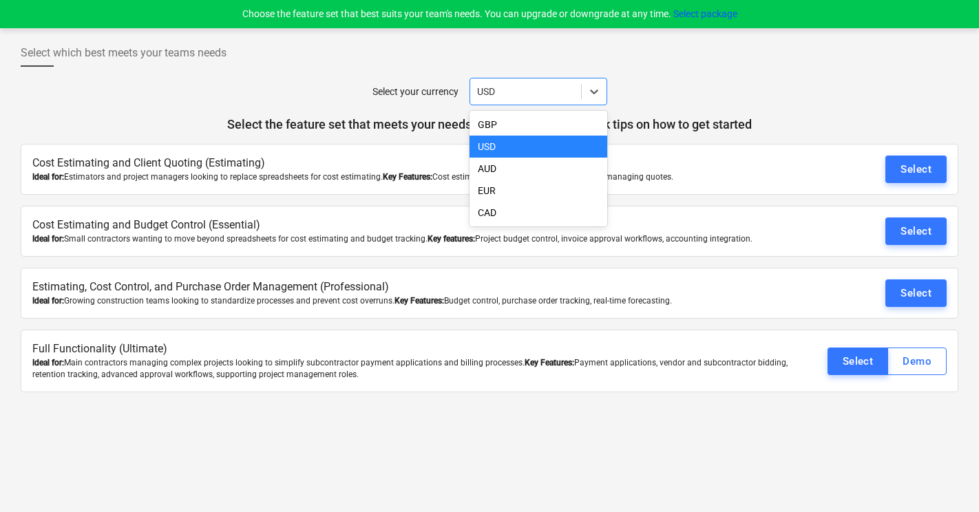
click at [557, 78] on div "USD" at bounding box center [539, 92] width 138 height 28
click at [519, 169] on div "AUD" at bounding box center [539, 169] width 138 height 22
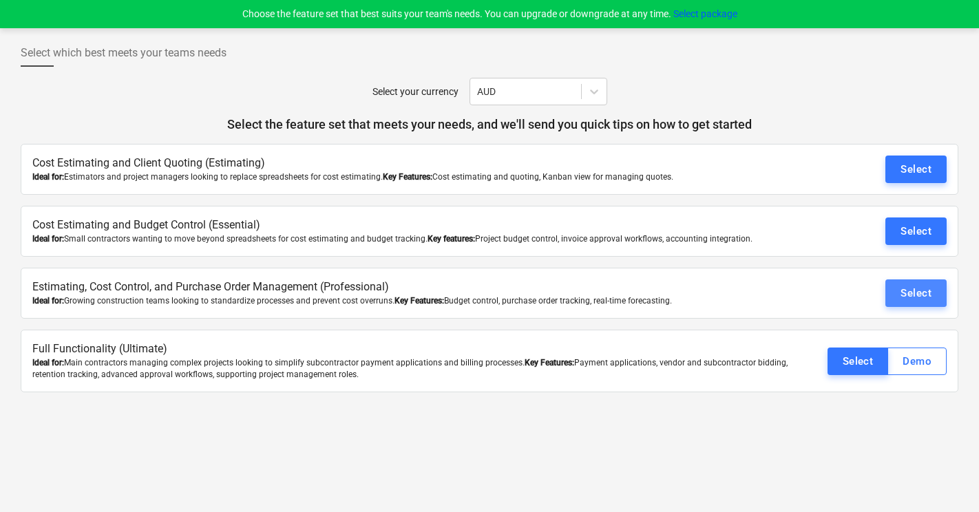
click at [898, 301] on button "Select" at bounding box center [915, 294] width 61 height 28
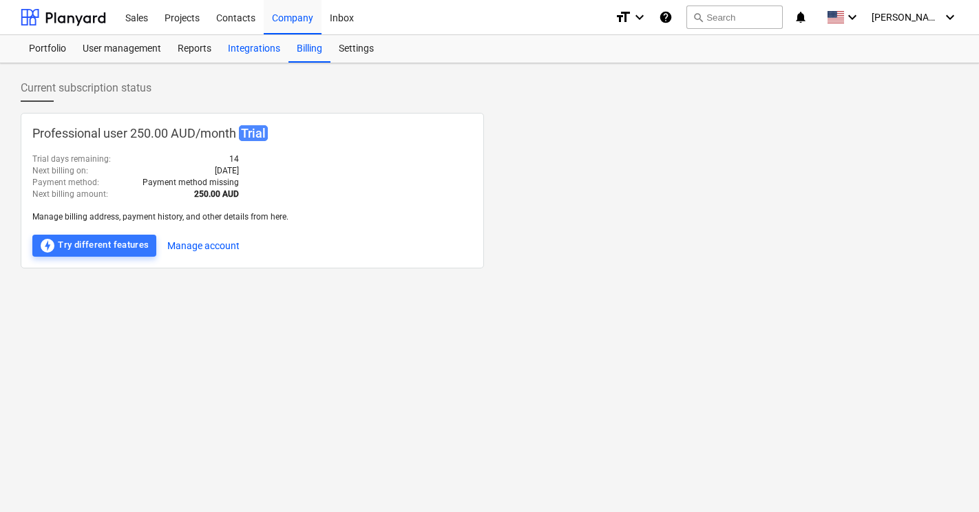
click at [261, 54] on div "Integrations" at bounding box center [254, 49] width 69 height 28
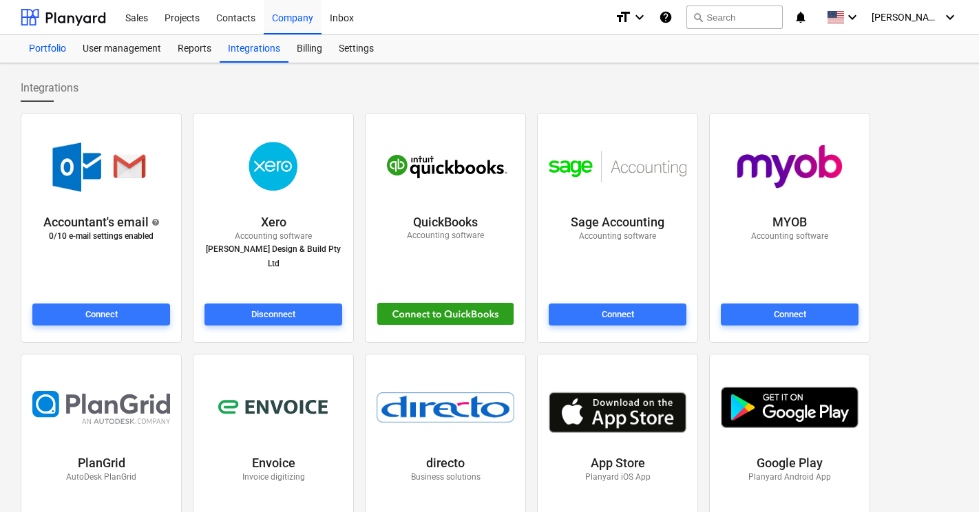
click at [48, 58] on div "Portfolio" at bounding box center [48, 49] width 54 height 28
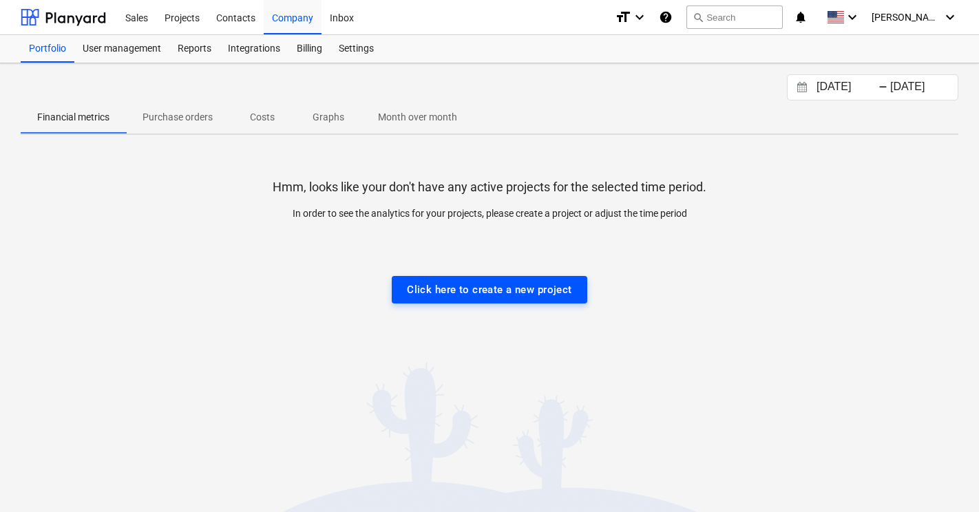
click at [473, 293] on div "Click here to create a new project" at bounding box center [489, 290] width 165 height 18
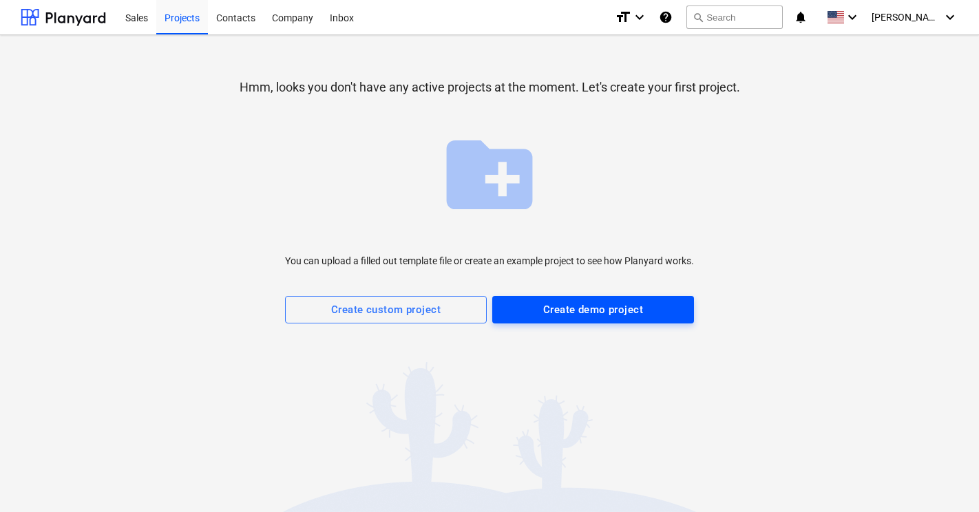
click at [571, 310] on div "Create demo project" at bounding box center [593, 310] width 100 height 18
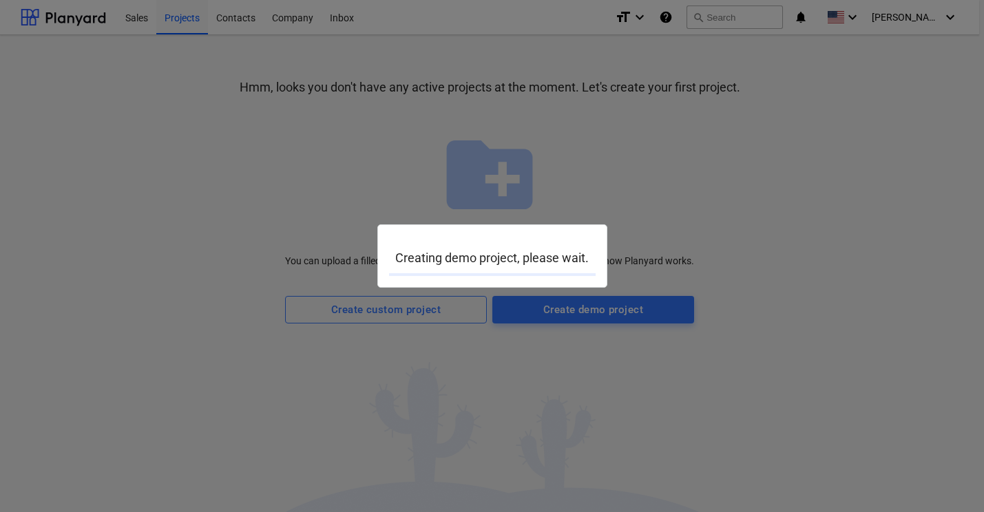
click at [866, 21] on div at bounding box center [492, 256] width 984 height 512
click at [552, 281] on div "Creating demo project, please wait." at bounding box center [492, 255] width 230 height 63
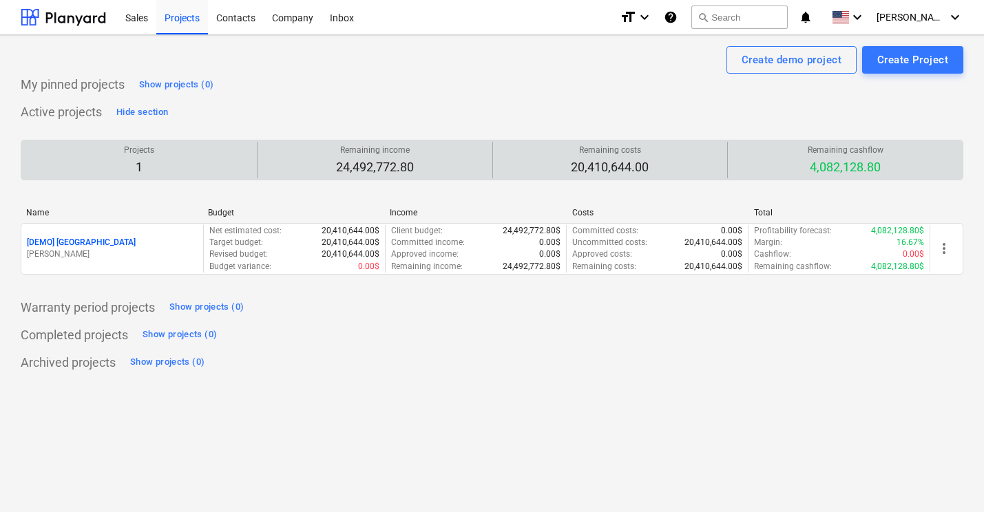
click at [387, 154] on p "Remaining income" at bounding box center [375, 151] width 78 height 12
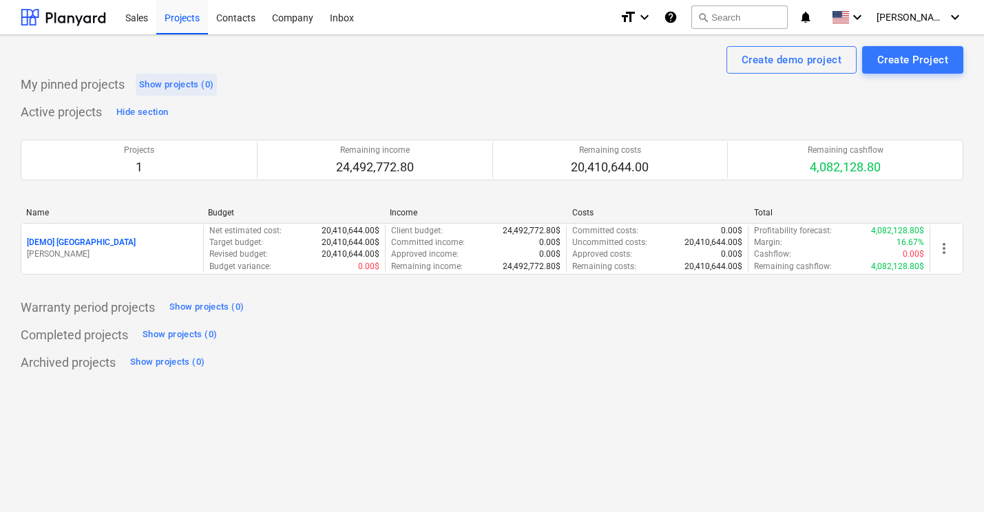
click at [169, 78] on div "Show projects (0)" at bounding box center [176, 85] width 74 height 16
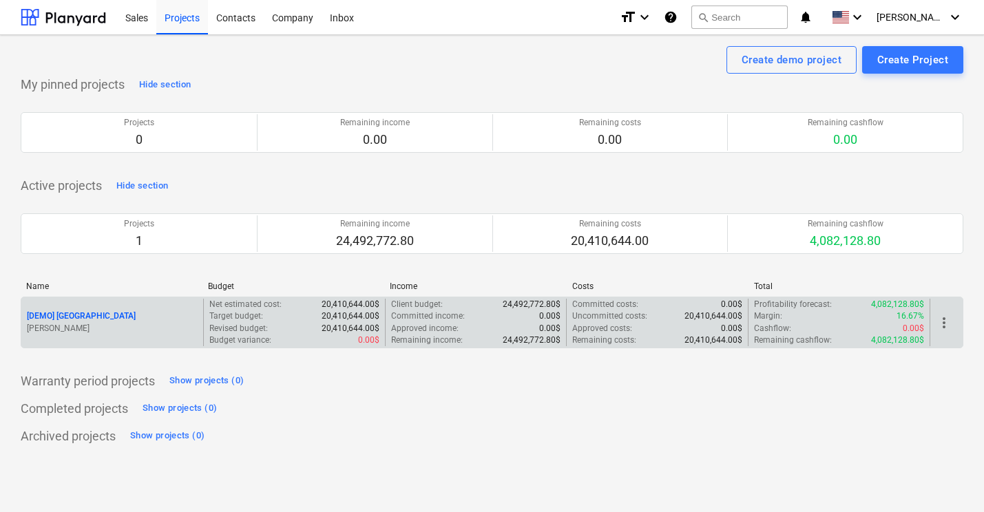
click at [330, 310] on p "20,410,644.00$" at bounding box center [350, 316] width 58 height 12
click at [114, 315] on p "[DEMO] [GEOGRAPHIC_DATA]" at bounding box center [81, 316] width 109 height 12
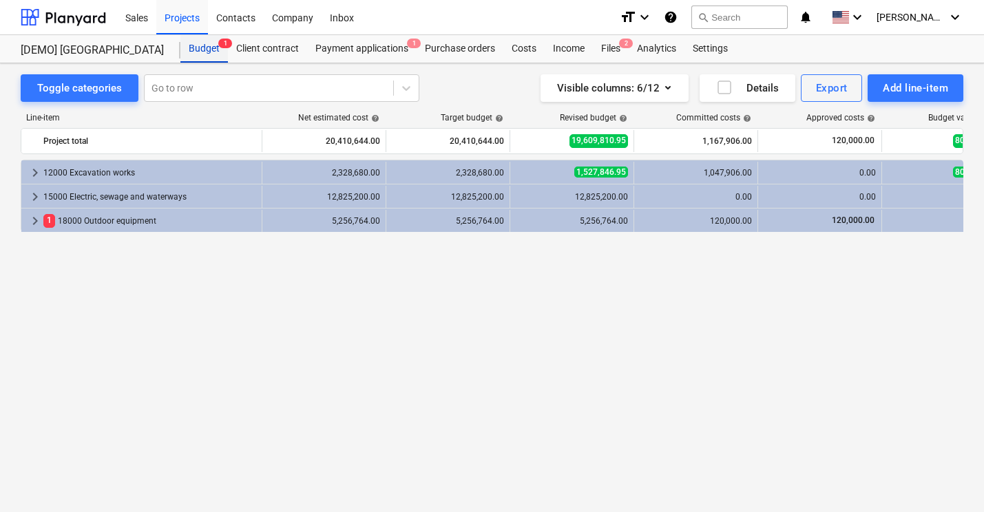
click at [204, 42] on div "Budget 1" at bounding box center [204, 49] width 48 height 28
click at [620, 50] on div "Files 2" at bounding box center [611, 49] width 36 height 28
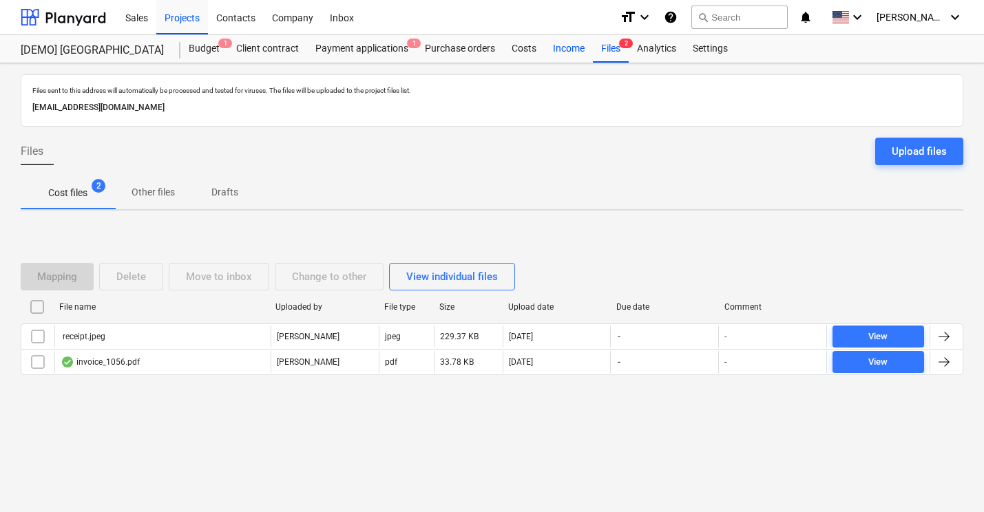
click at [575, 51] on div "Income" at bounding box center [569, 49] width 48 height 28
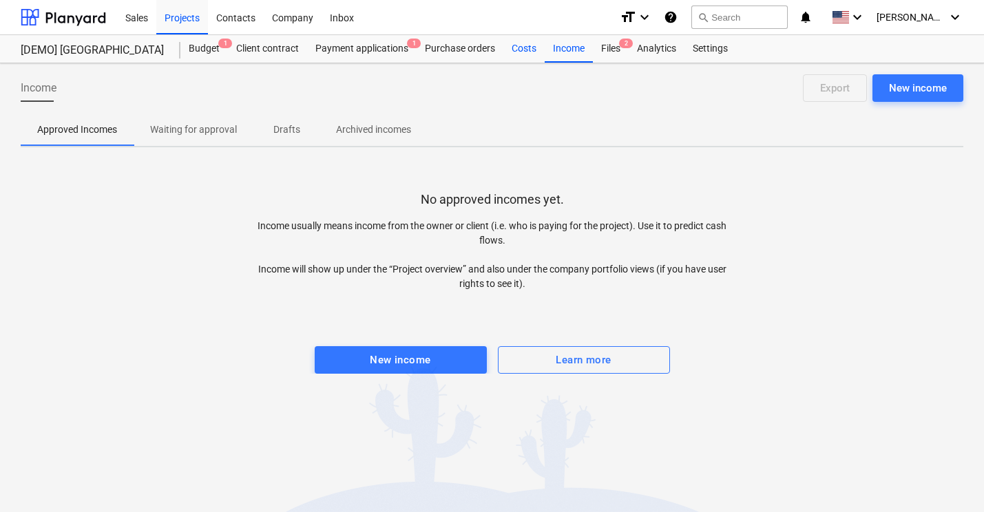
click at [520, 53] on div "Costs" at bounding box center [523, 49] width 41 height 28
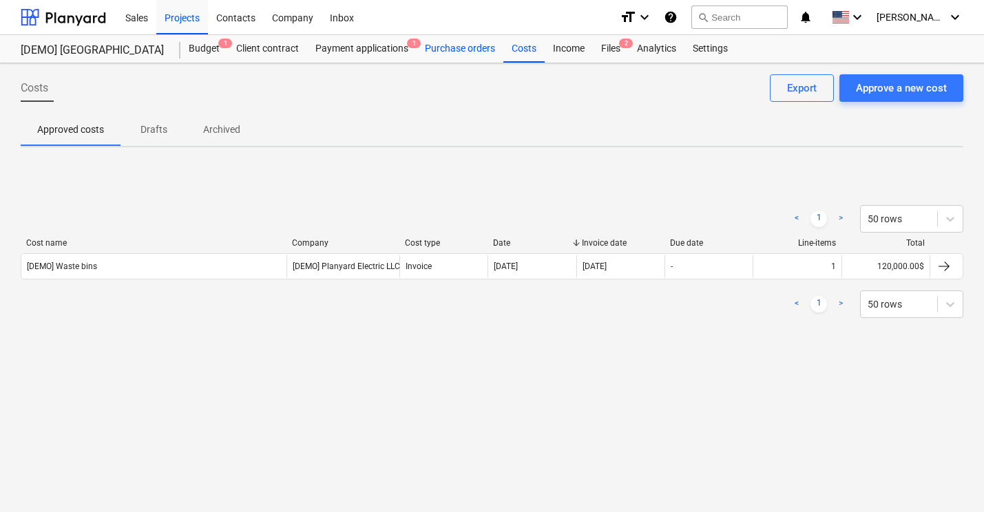
click at [461, 54] on div "Purchase orders" at bounding box center [459, 49] width 87 height 28
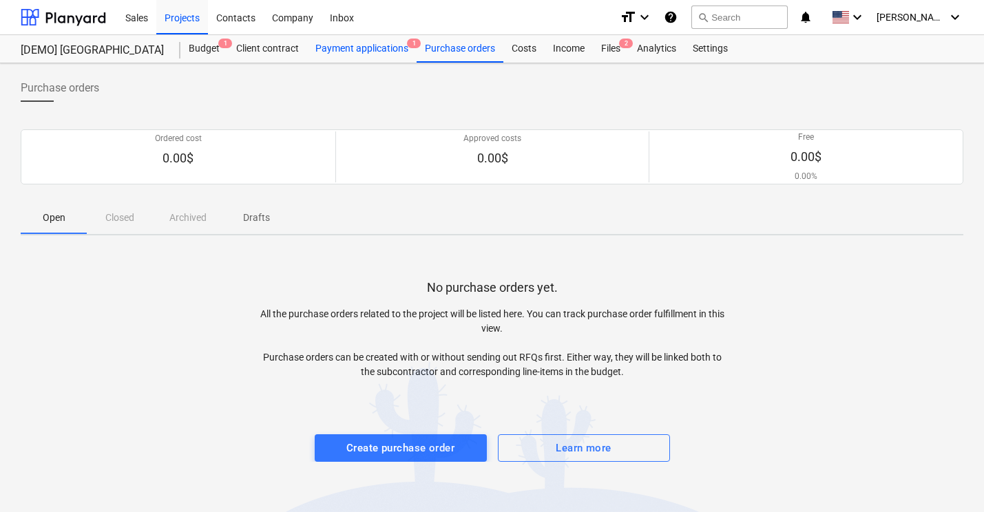
click at [380, 51] on div "Payment applications 1" at bounding box center [361, 49] width 109 height 28
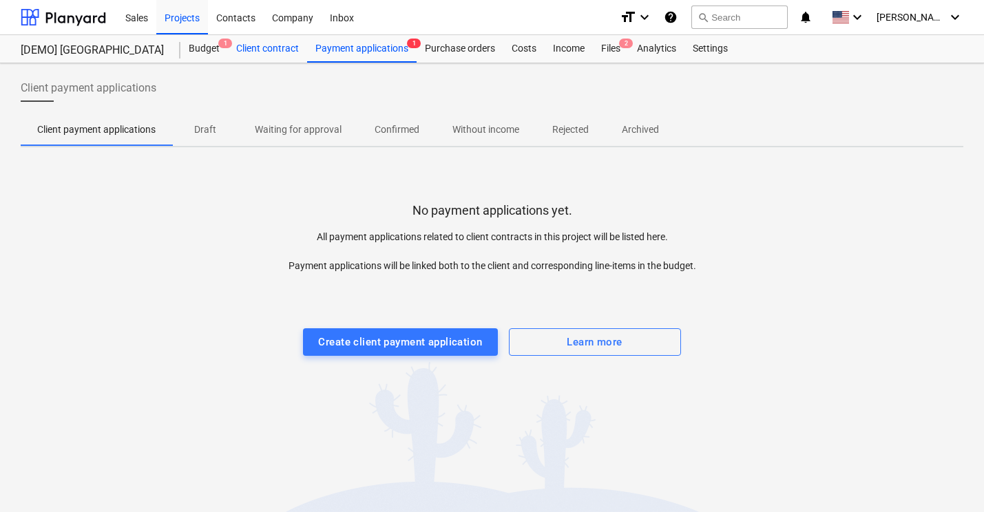
click at [275, 54] on div "Client contract" at bounding box center [267, 49] width 79 height 28
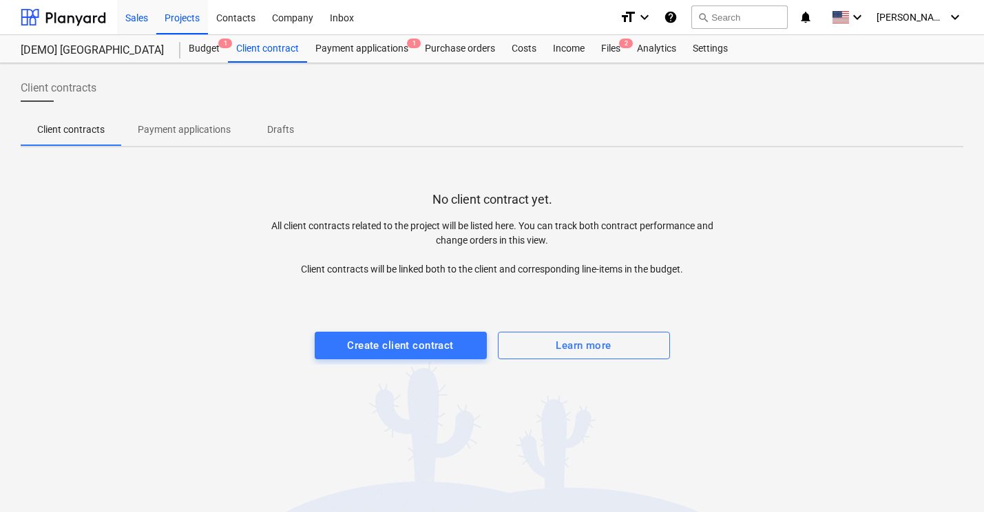
click at [129, 24] on div "Sales" at bounding box center [136, 16] width 39 height 35
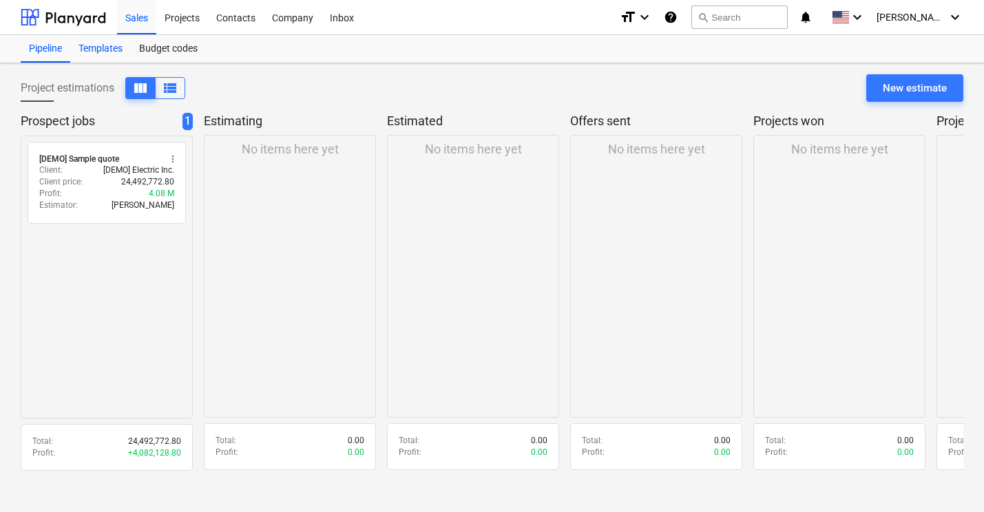
click at [106, 45] on div "Templates" at bounding box center [100, 49] width 61 height 28
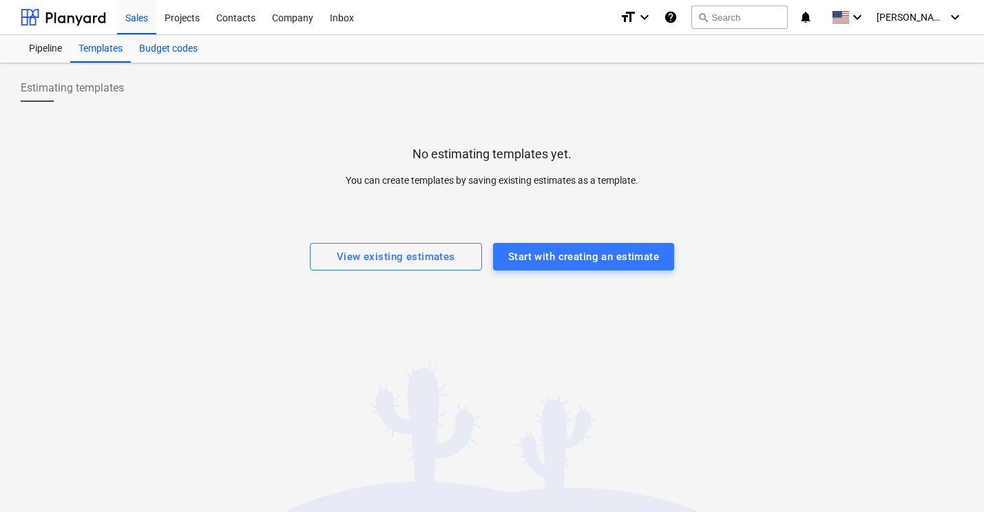
click at [173, 47] on div "Budget codes" at bounding box center [168, 49] width 75 height 28
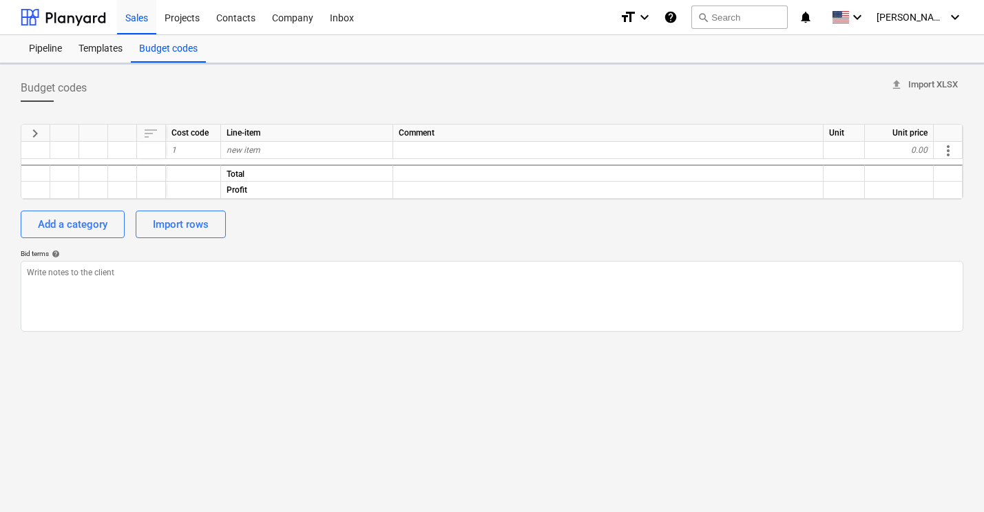
type textarea "x"
click at [55, 56] on div "Pipeline" at bounding box center [46, 49] width 50 height 28
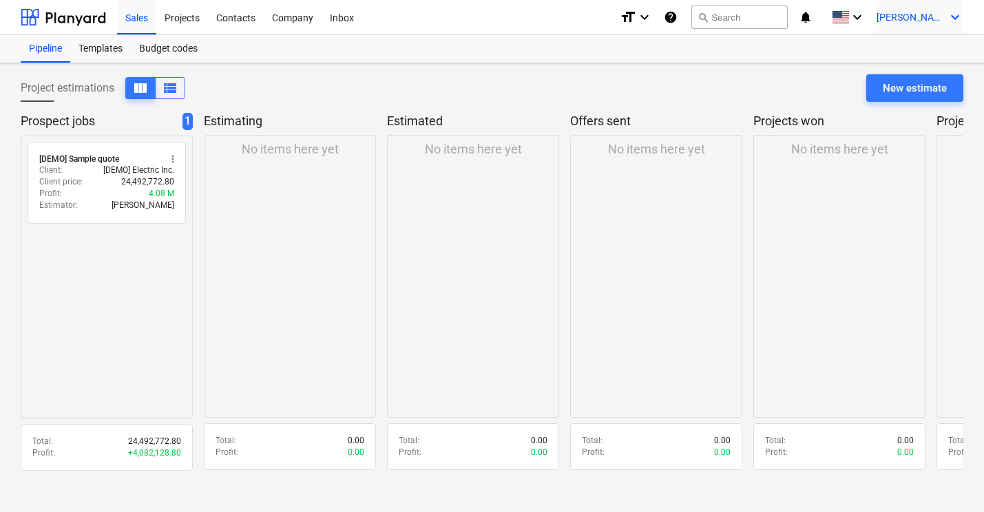
click at [954, 20] on icon "keyboard_arrow_down" at bounding box center [955, 17] width 17 height 17
click at [908, 79] on div "Log out" at bounding box center [921, 76] width 83 height 22
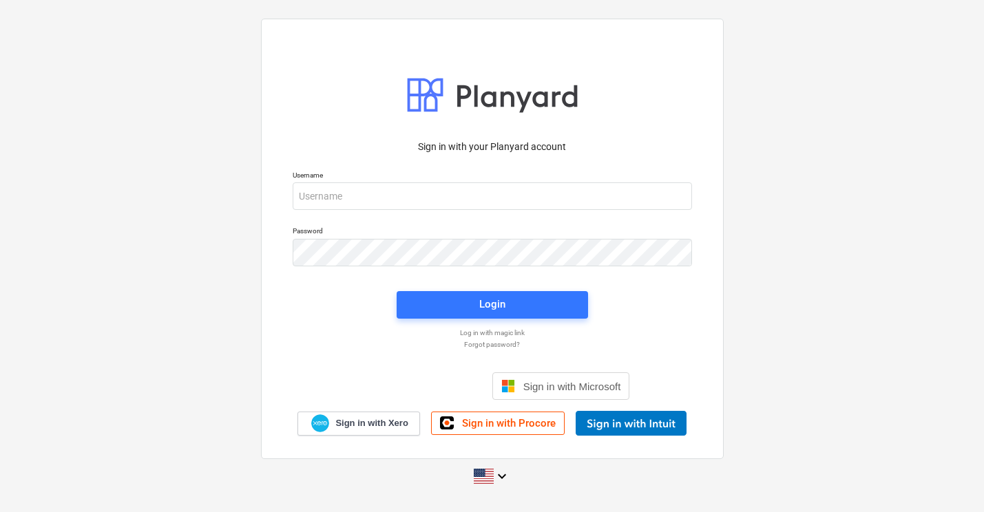
click at [310, 176] on p "Username" at bounding box center [492, 177] width 399 height 12
